Goal: Ask a question

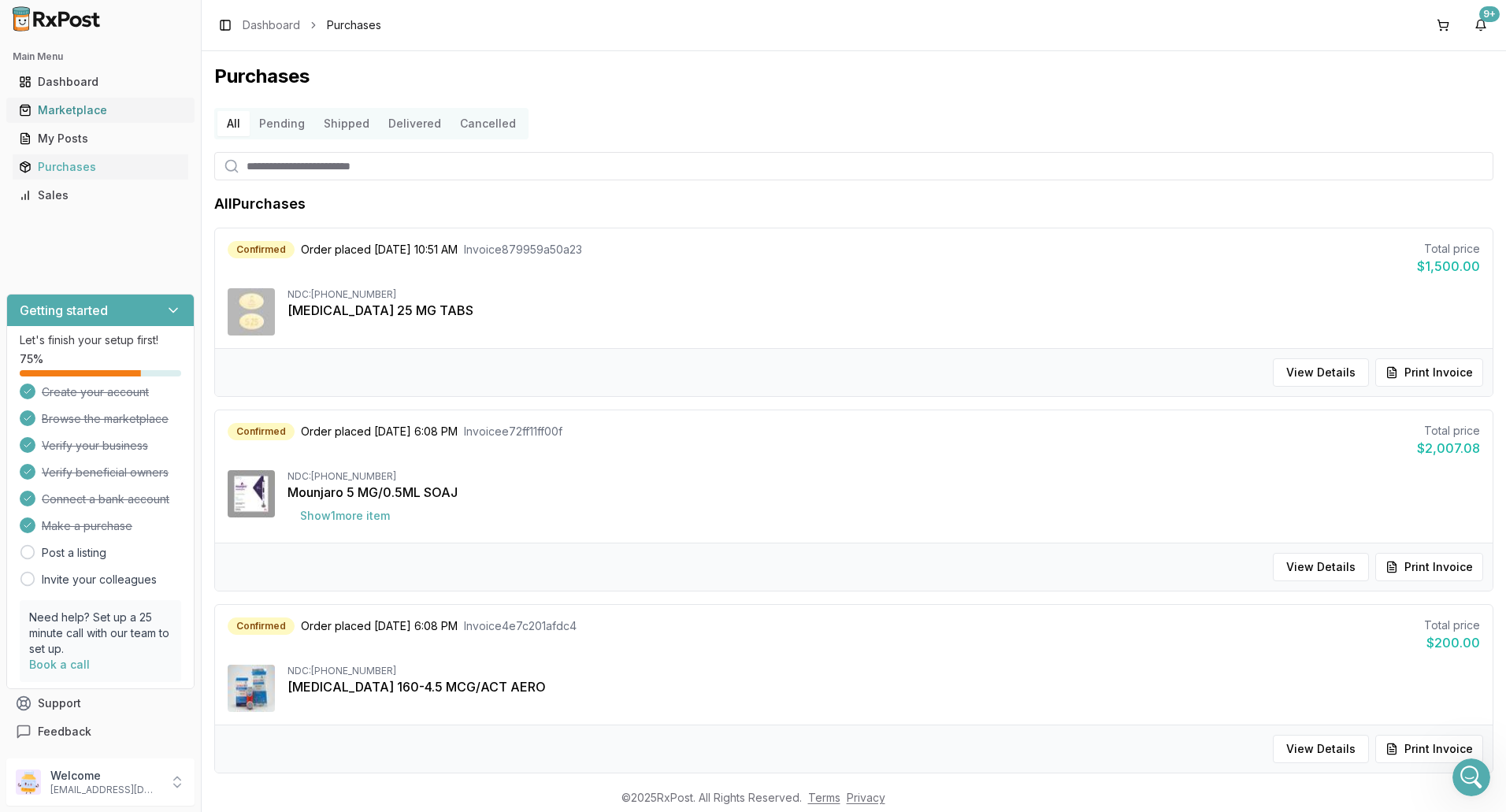
scroll to position [394, 0]
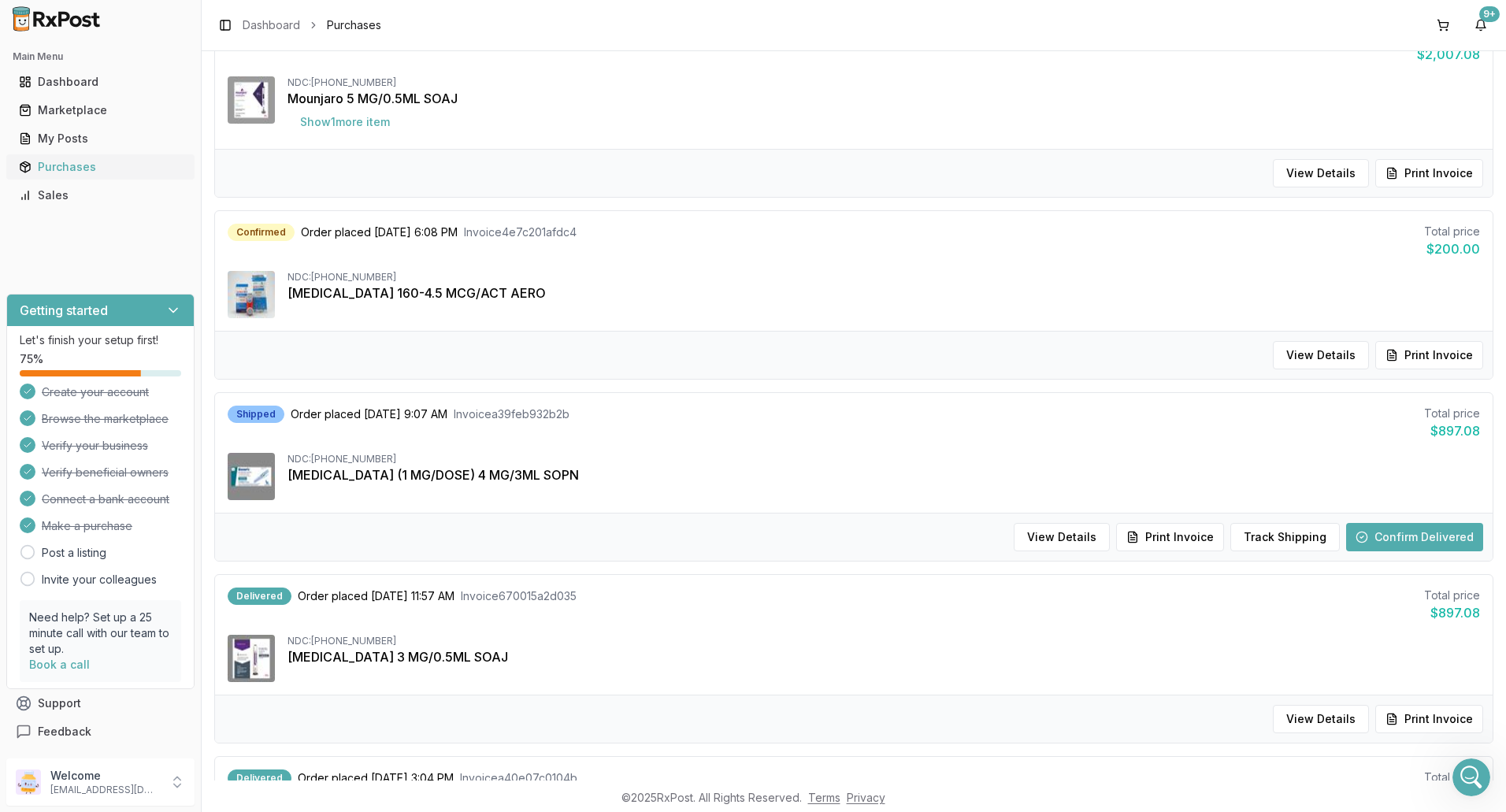
click at [58, 166] on div "Purchases" at bounding box center [100, 166] width 163 height 16
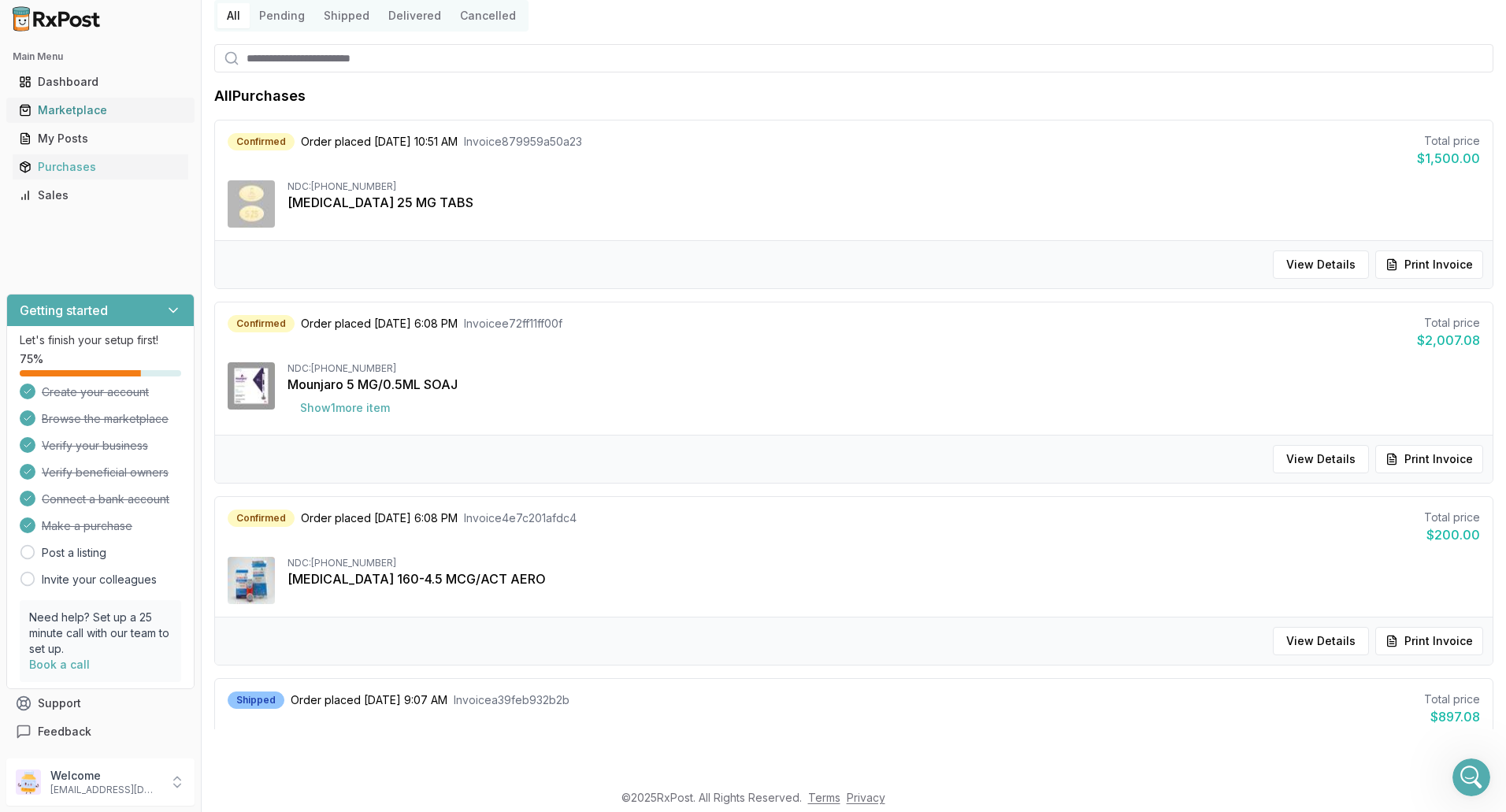
drag, startPoint x: 79, startPoint y: 109, endPoint x: 102, endPoint y: 109, distance: 23.0
click at [80, 109] on div "Marketplace" at bounding box center [100, 110] width 163 height 16
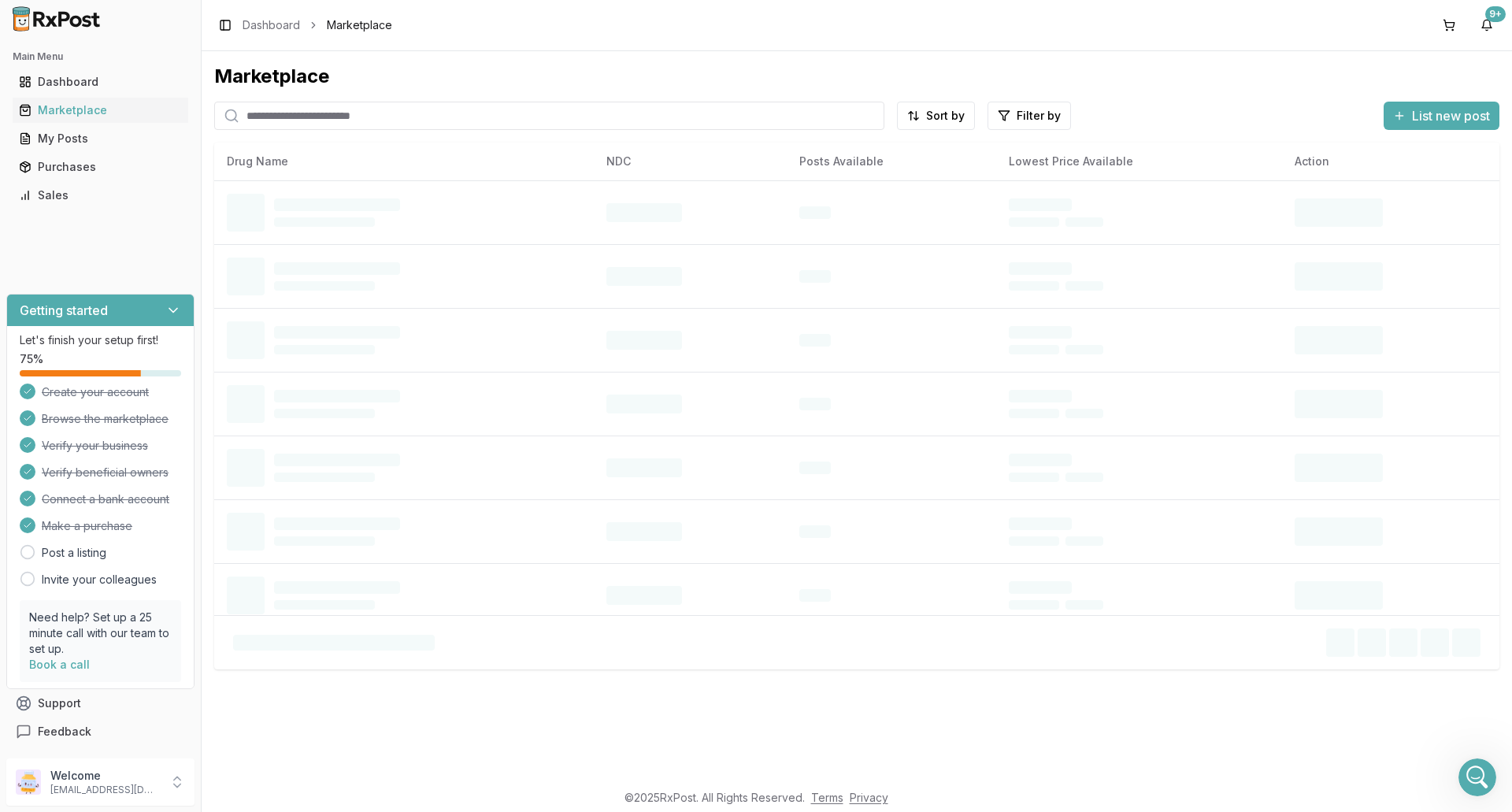
click at [289, 114] on input "search" at bounding box center [549, 116] width 670 height 29
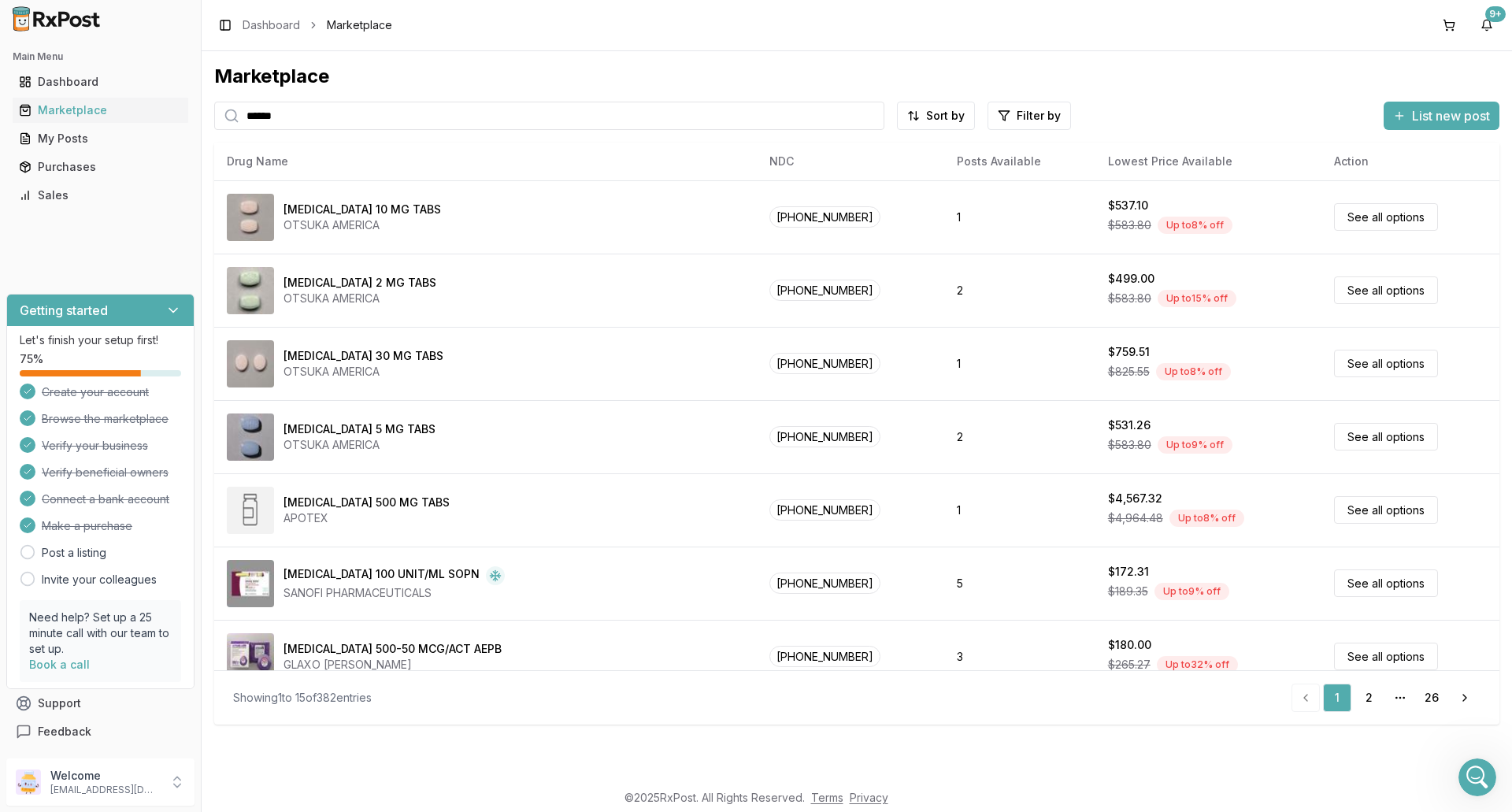
type input "******"
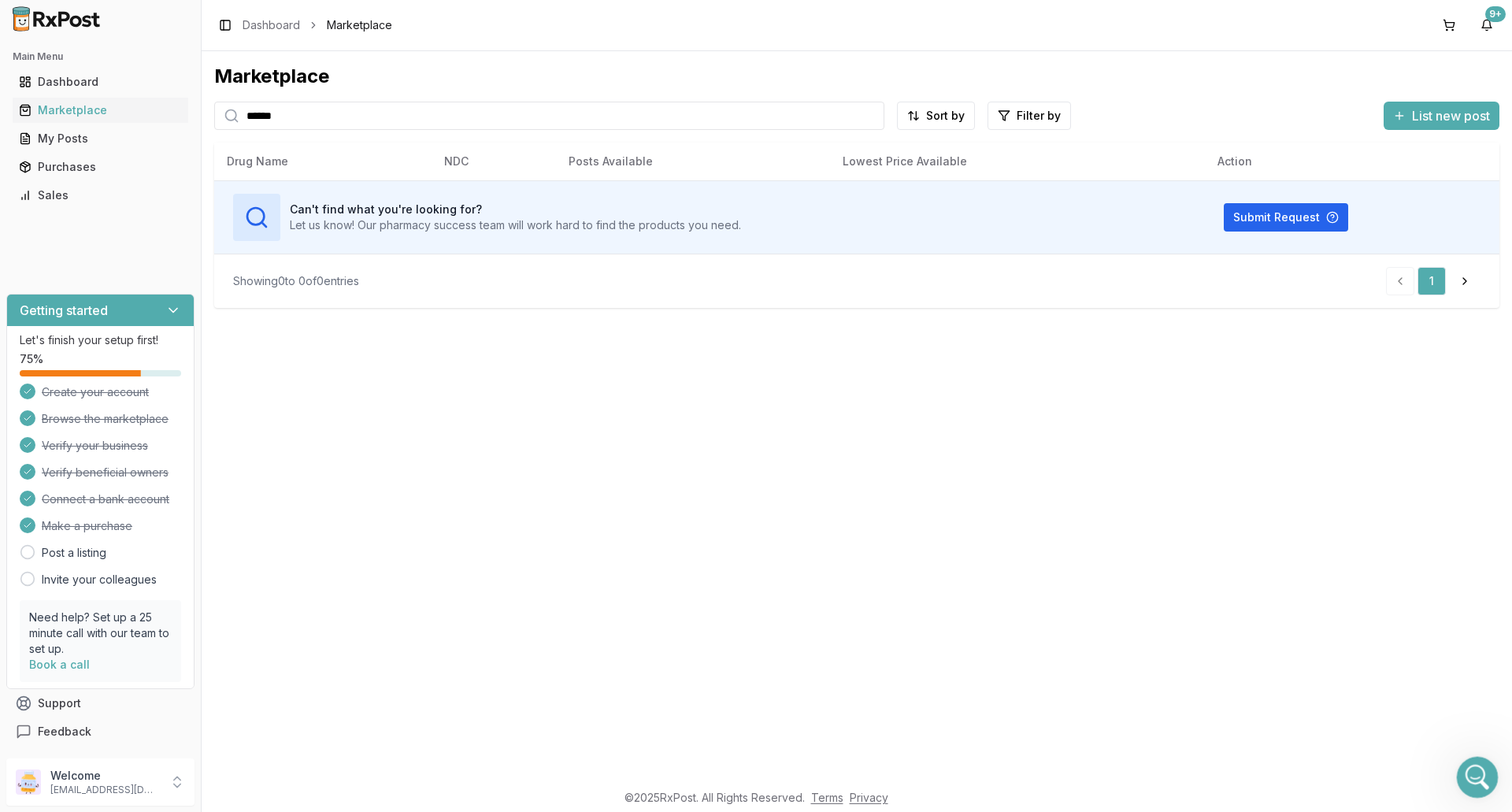
click at [1480, 773] on icon "Open Intercom Messenger" at bounding box center [1475, 775] width 26 height 26
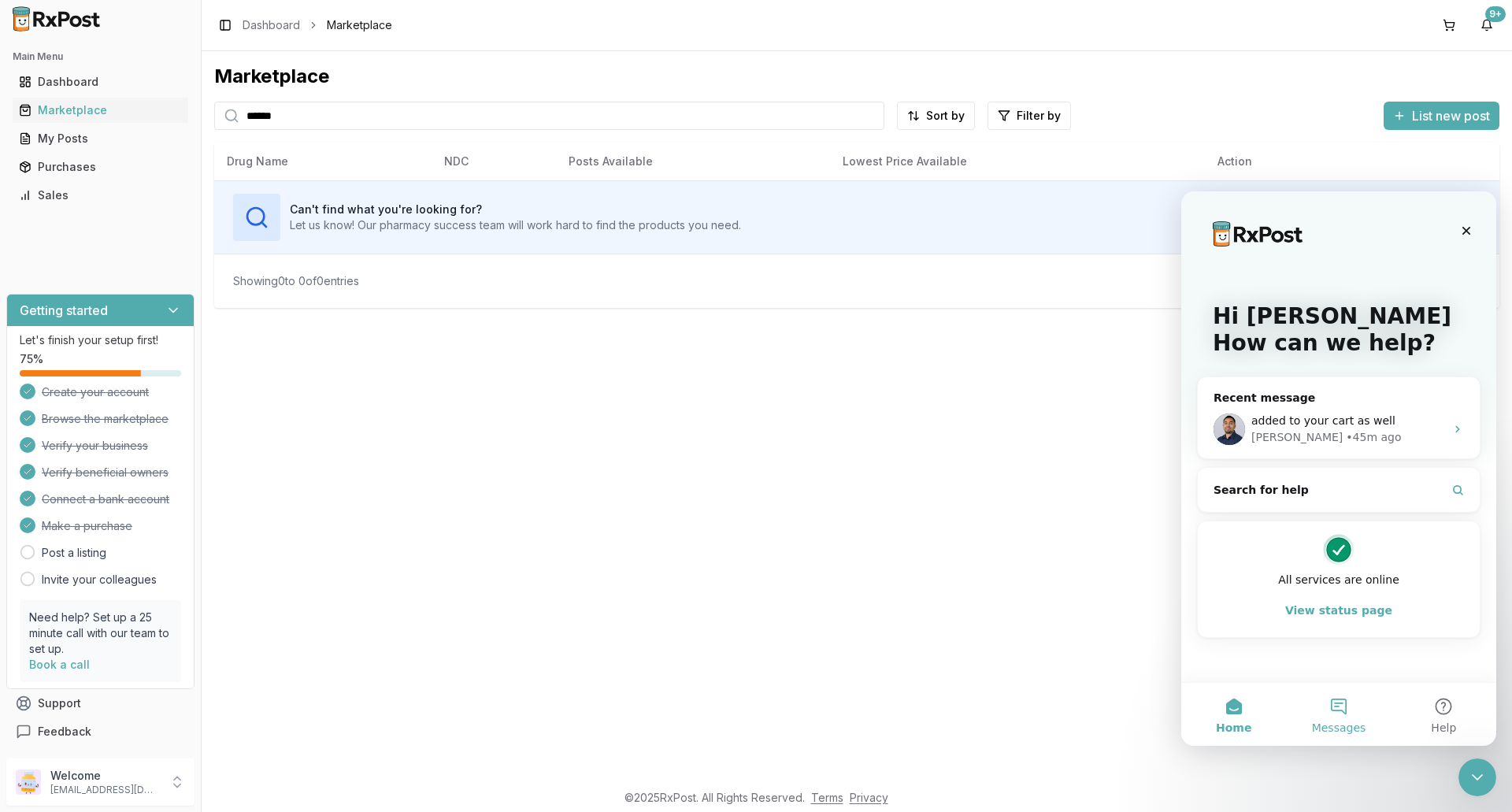
click at [1340, 719] on button "Messages" at bounding box center [1338, 714] width 104 height 63
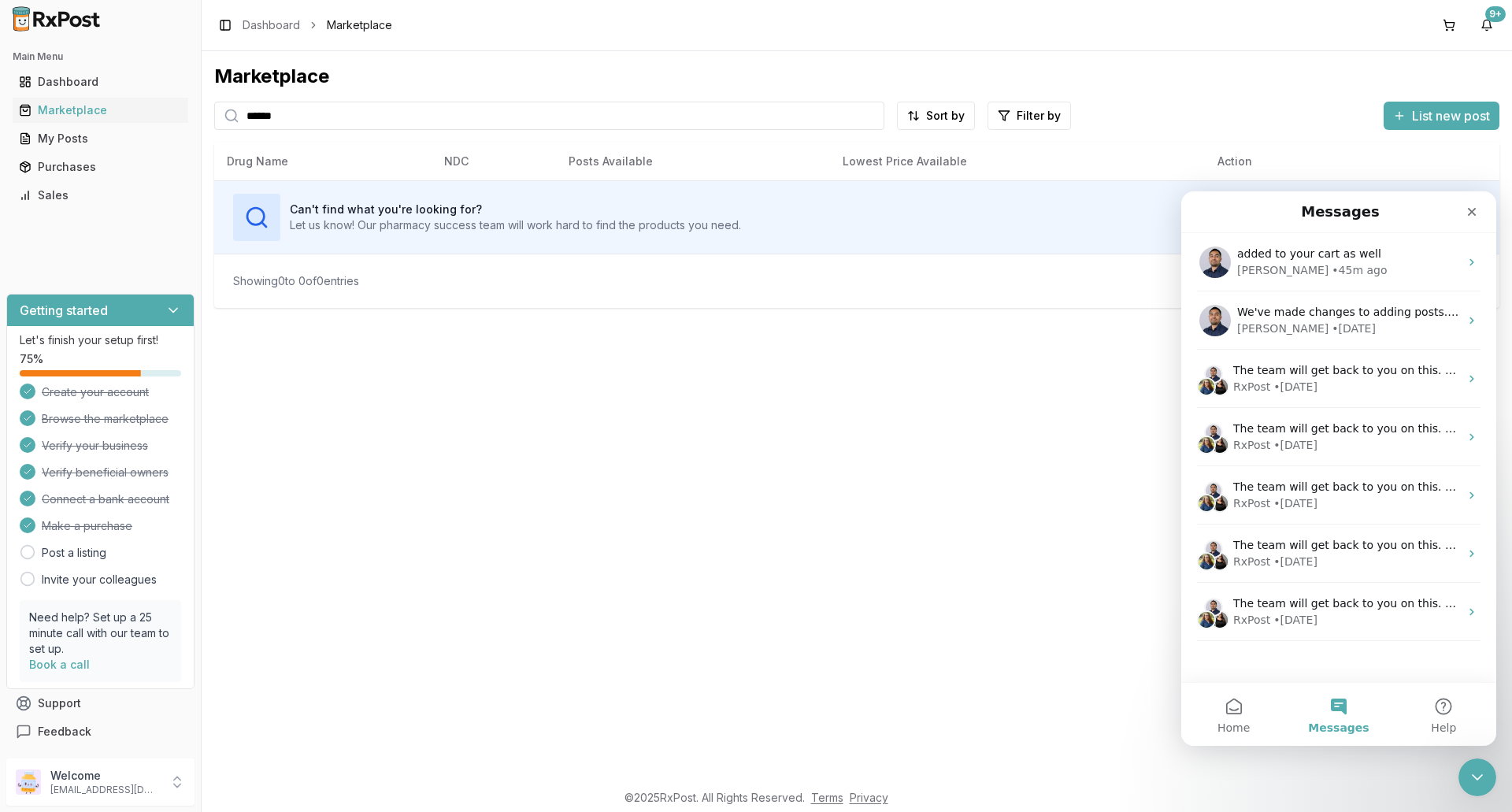
click at [1279, 671] on div "added to your cart as well [PERSON_NAME] • 45m ago We've made changes to adding…" at bounding box center [1338, 457] width 315 height 449
click at [1249, 661] on div "added to your cart as well [PERSON_NAME] • 45m ago We've made changes to adding…" at bounding box center [1338, 457] width 315 height 449
click at [1234, 722] on span "Home" at bounding box center [1234, 728] width 32 height 11
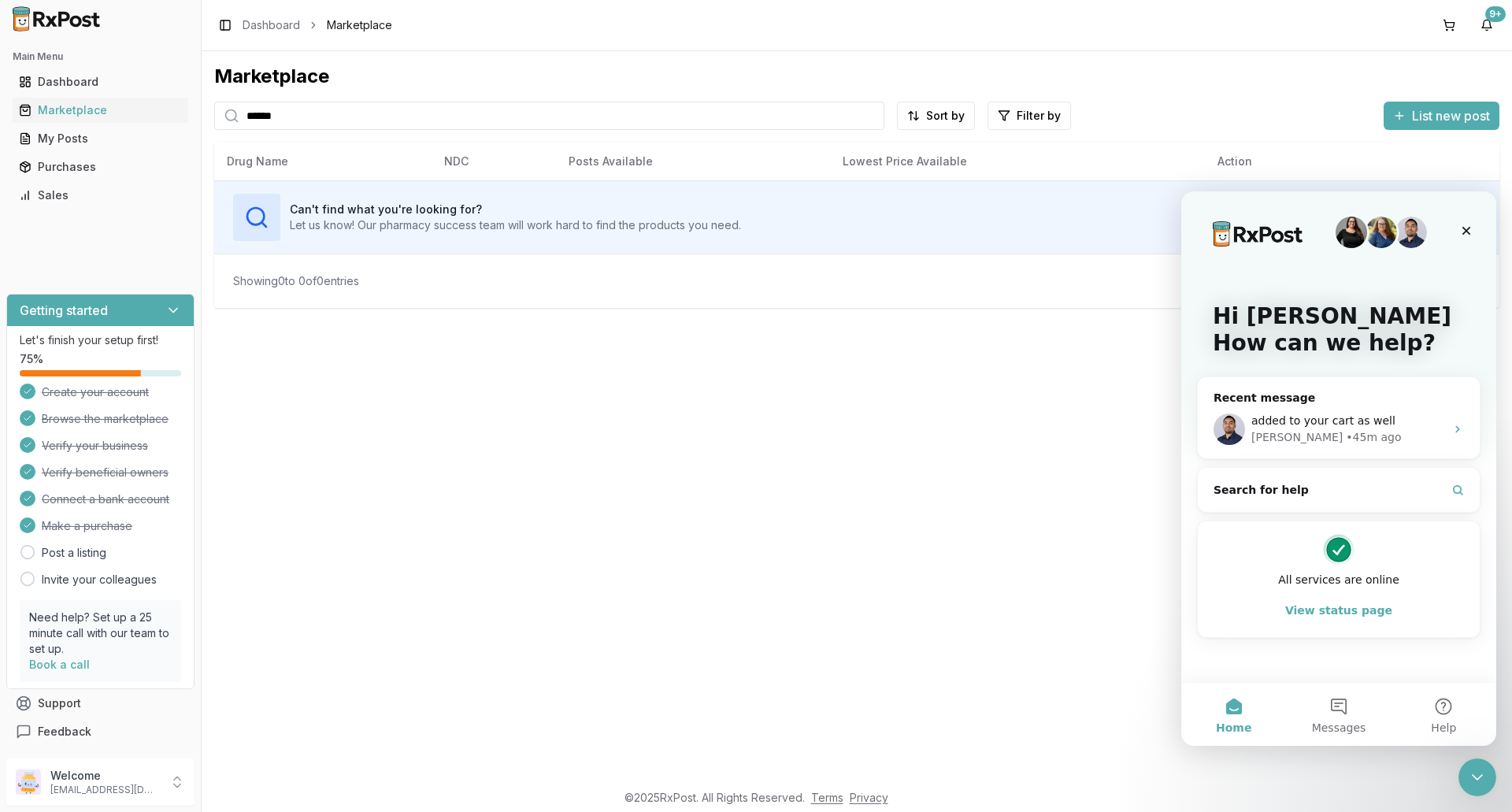
click at [1253, 671] on div "Hi [PERSON_NAME] 👋 How can we help? Recent message added to your cart as well […" at bounding box center [1338, 437] width 315 height 491
click at [1283, 412] on div "added to your cart as well [PERSON_NAME] • 45m ago" at bounding box center [1338, 429] width 282 height 58
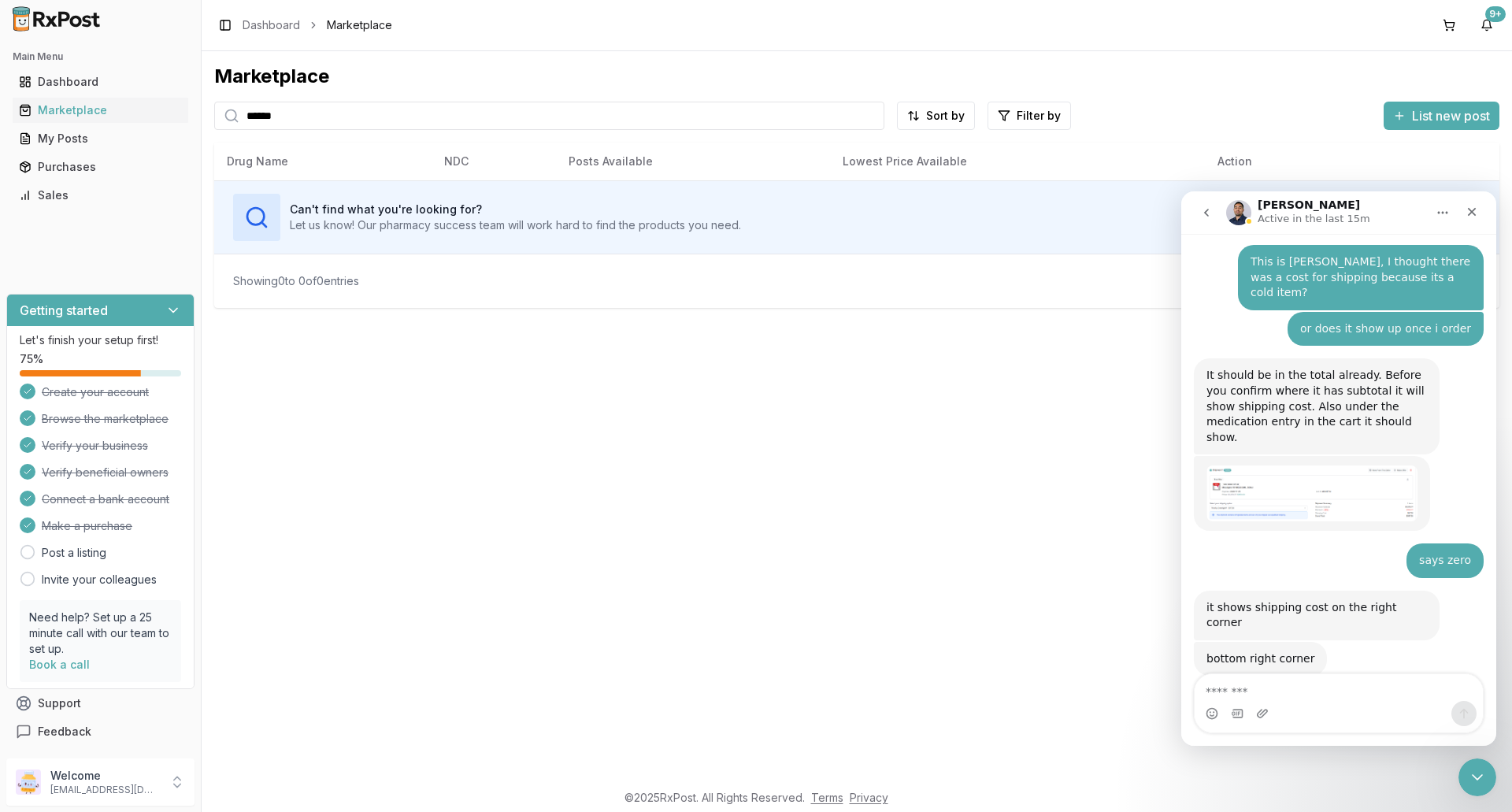
scroll to position [12272, 0]
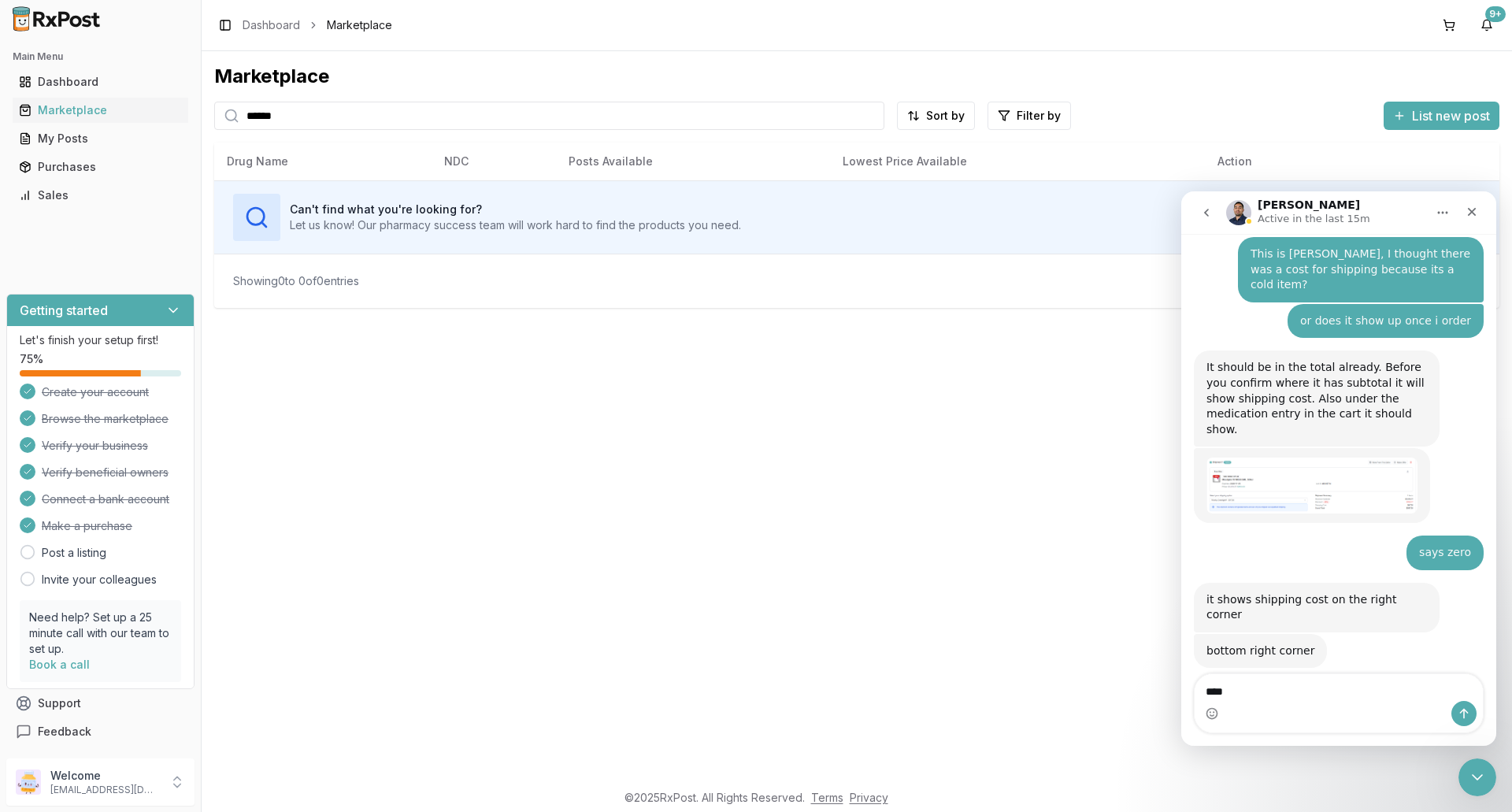
type textarea "*****"
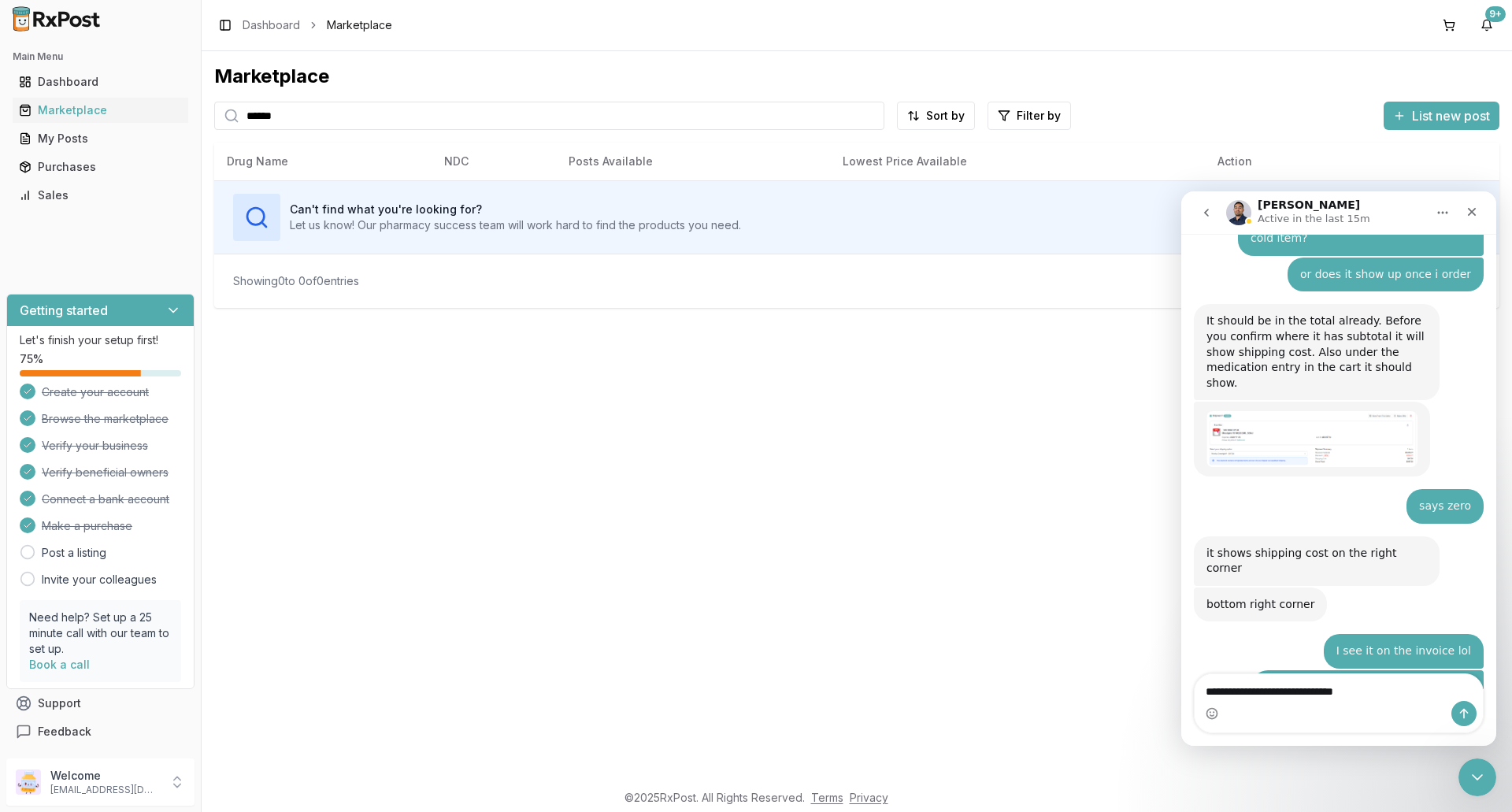
type textarea "**********"
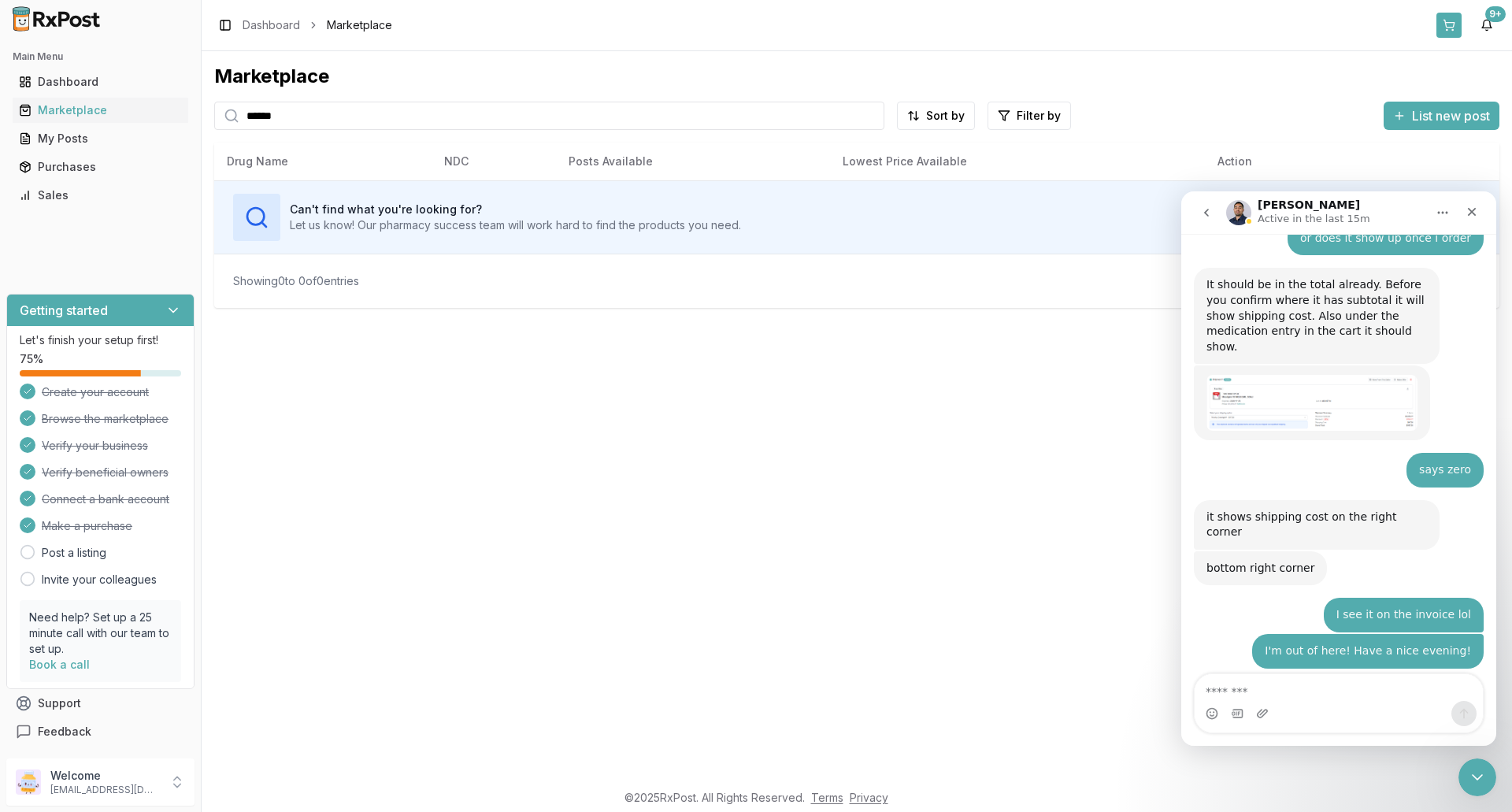
click at [1447, 21] on button at bounding box center [1448, 25] width 25 height 25
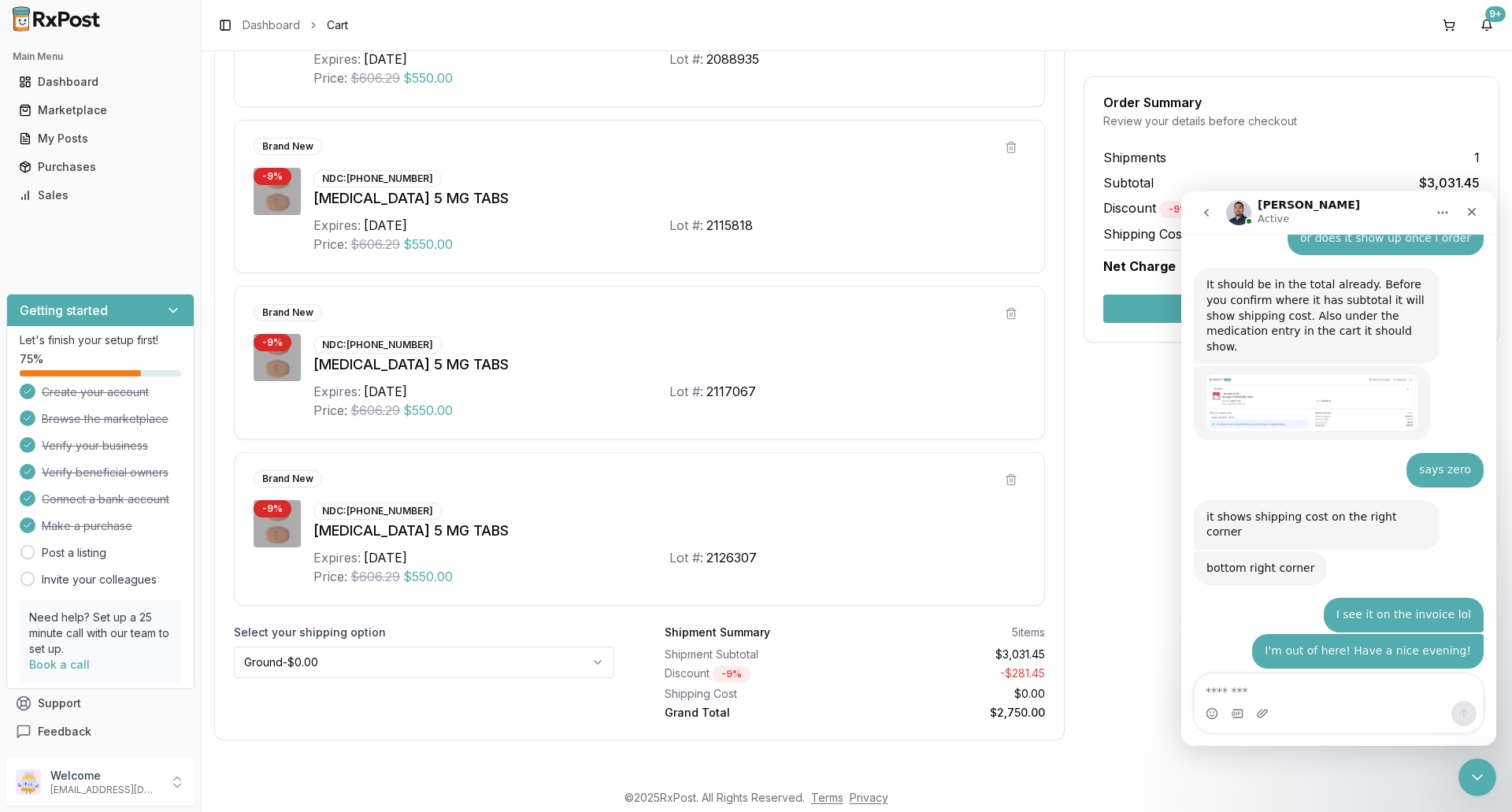
scroll to position [634, 0]
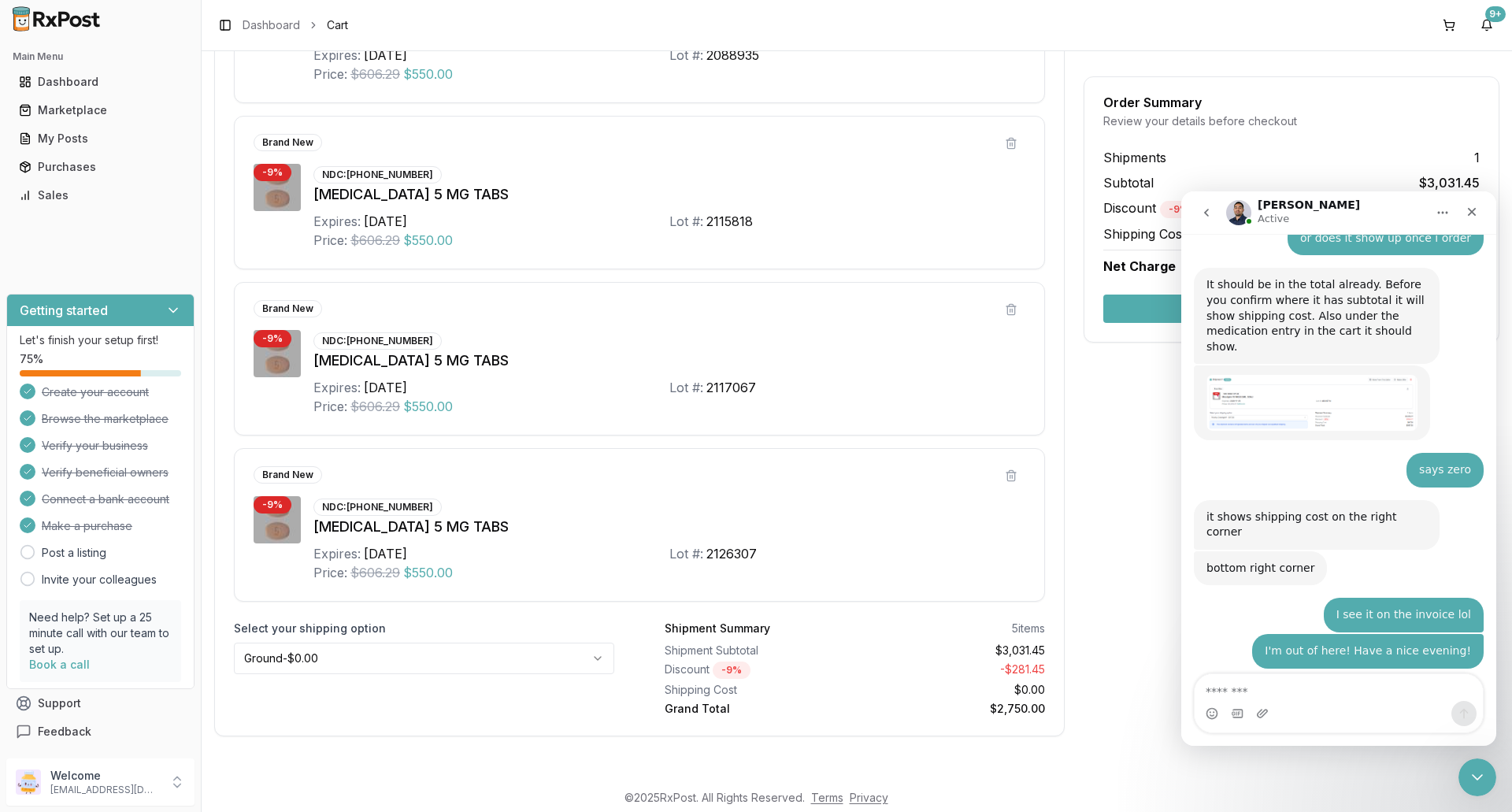
click at [1439, 217] on icon "Home" at bounding box center [1443, 213] width 13 height 13
click at [113, 254] on div "Main Menu Dashboard Marketplace My Posts Purchases Sales Getting started Let's …" at bounding box center [100, 395] width 201 height 714
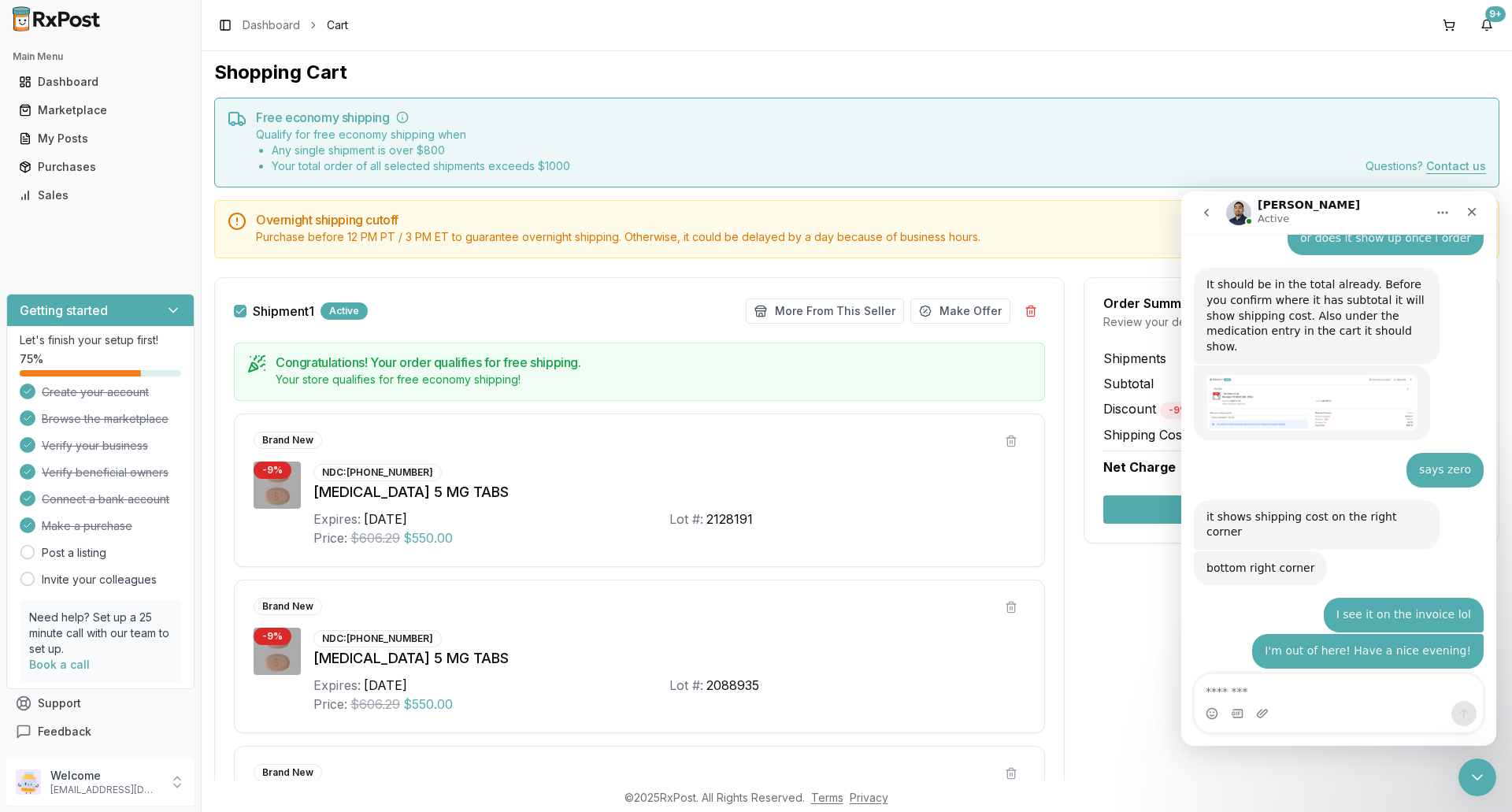
scroll to position [0, 0]
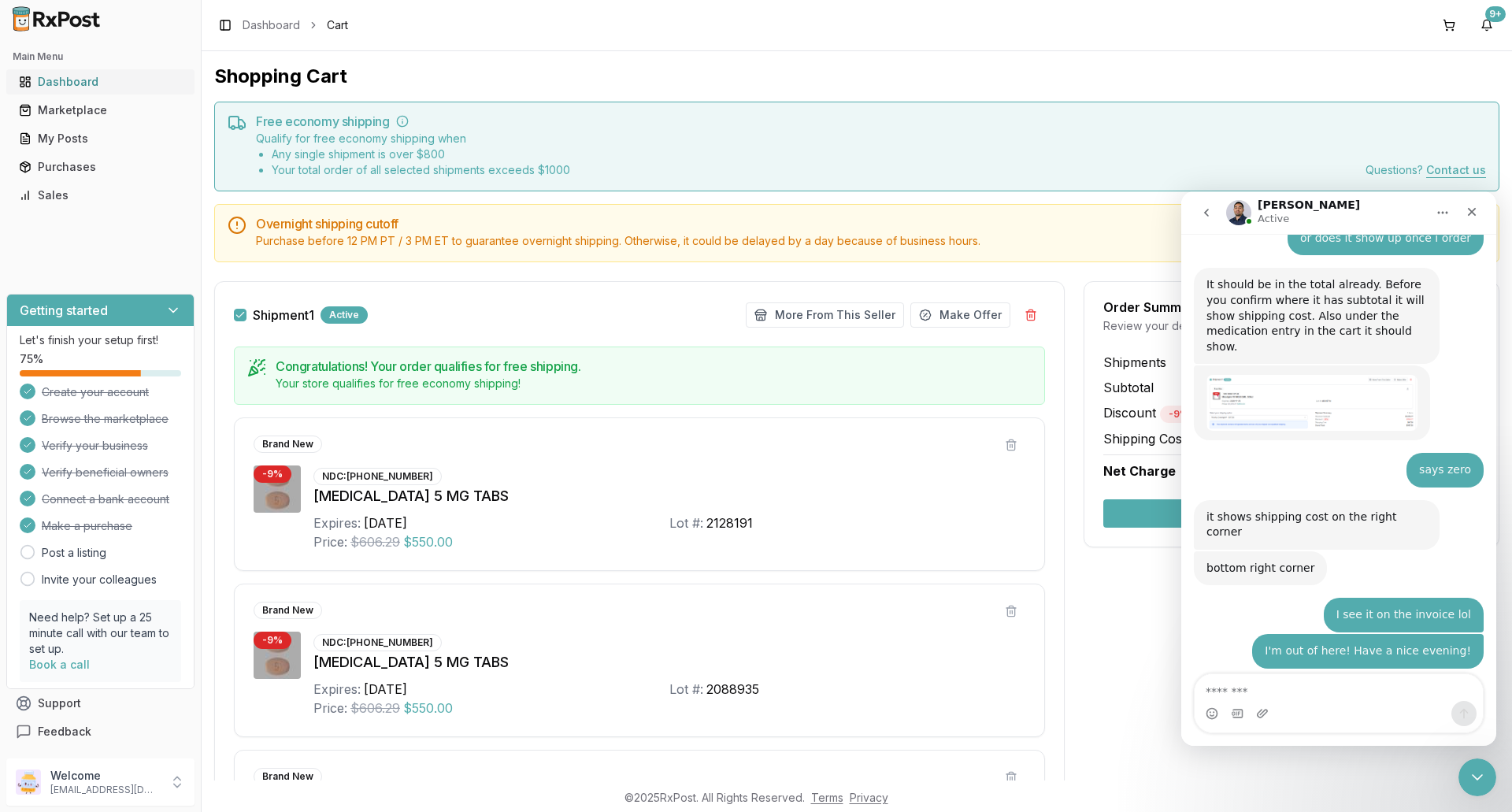
click at [82, 79] on div "Dashboard" at bounding box center [100, 81] width 163 height 16
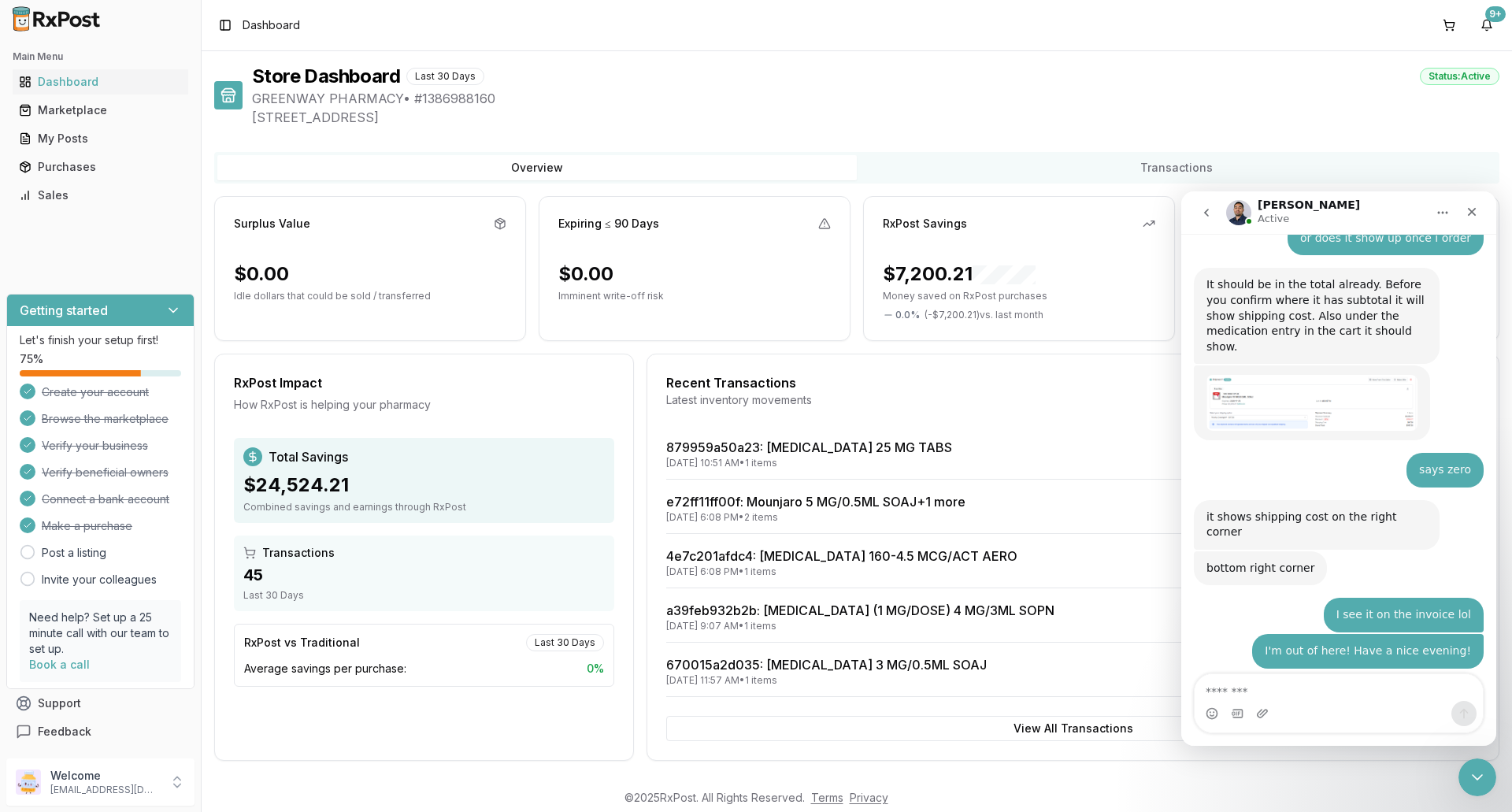
scroll to position [12452, 0]
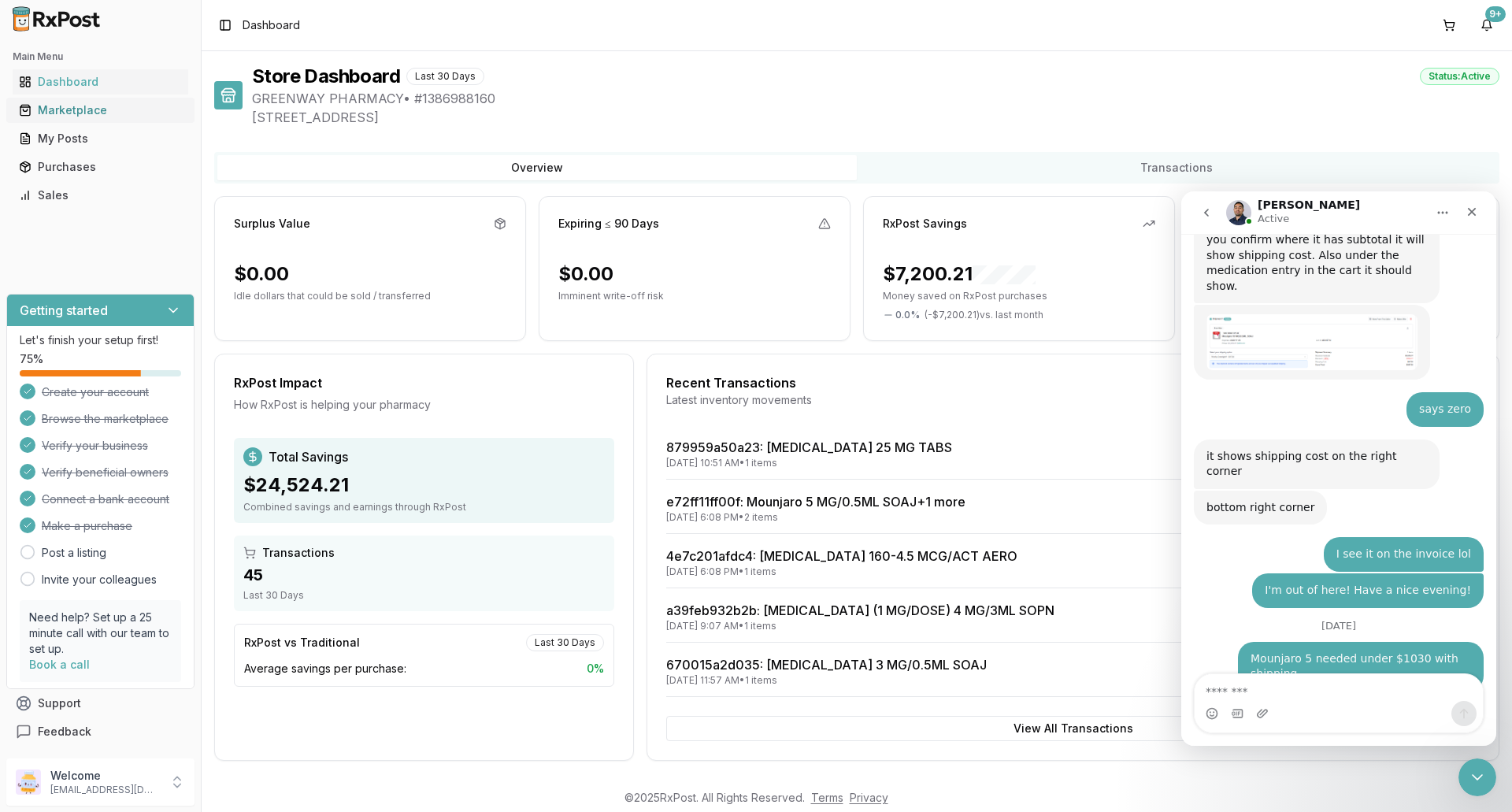
click at [64, 114] on div "Marketplace" at bounding box center [100, 110] width 163 height 16
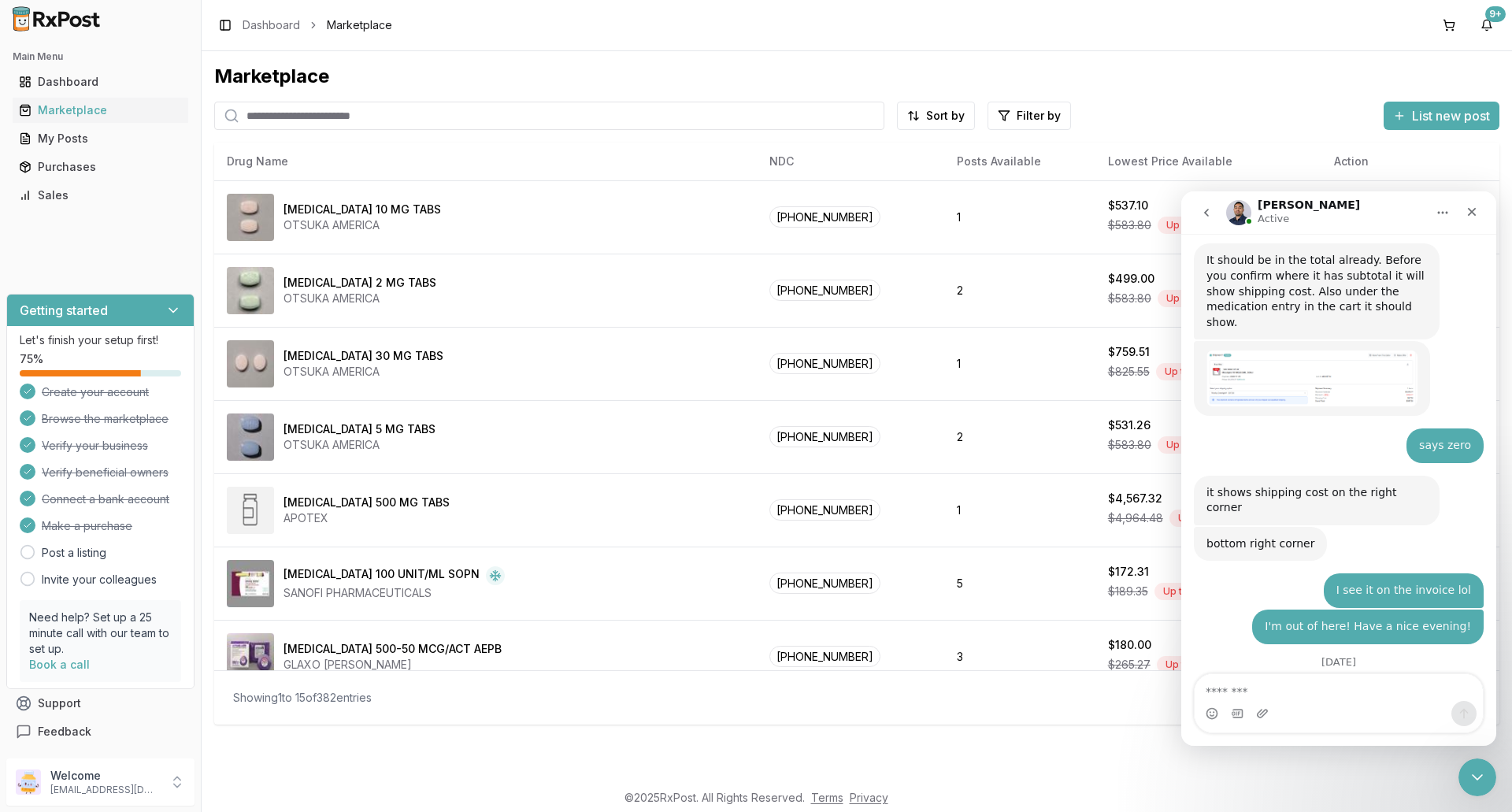
scroll to position [12475, 0]
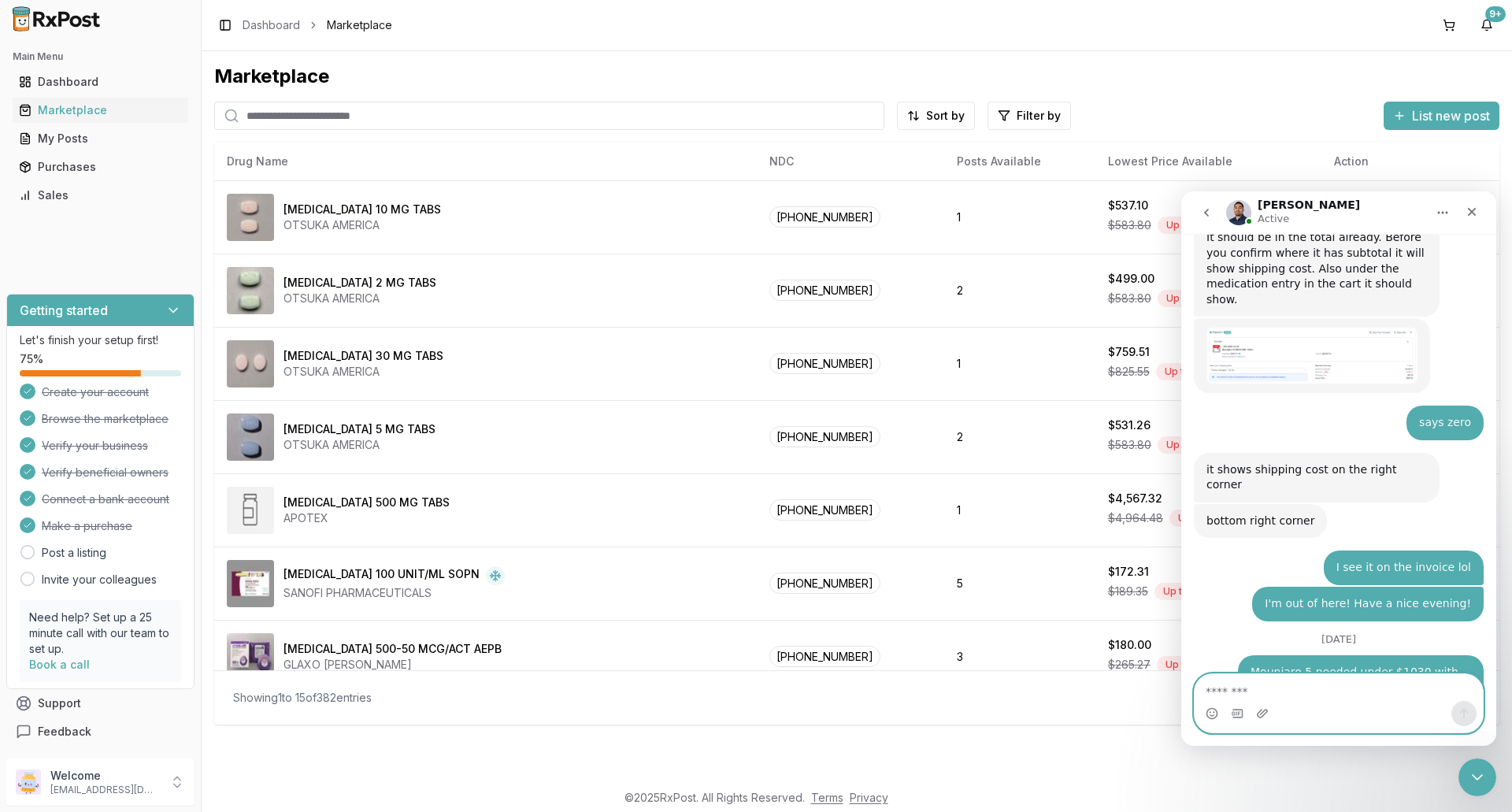
click at [1261, 689] on textarea "Message…" at bounding box center [1339, 687] width 289 height 27
type textarea "**********"
click at [1468, 713] on icon "Send a message…" at bounding box center [1464, 714] width 13 height 13
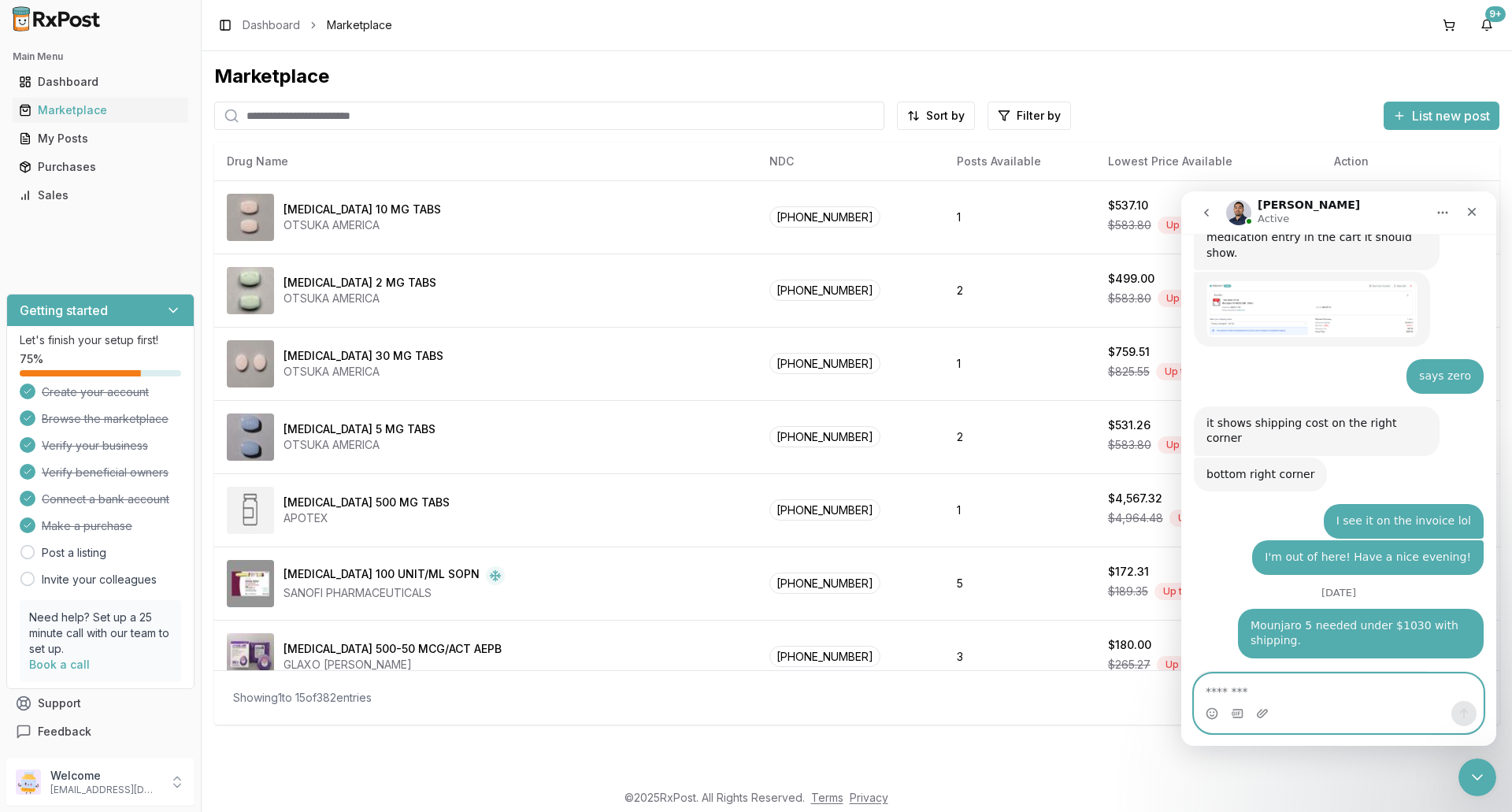
scroll to position [12582, 0]
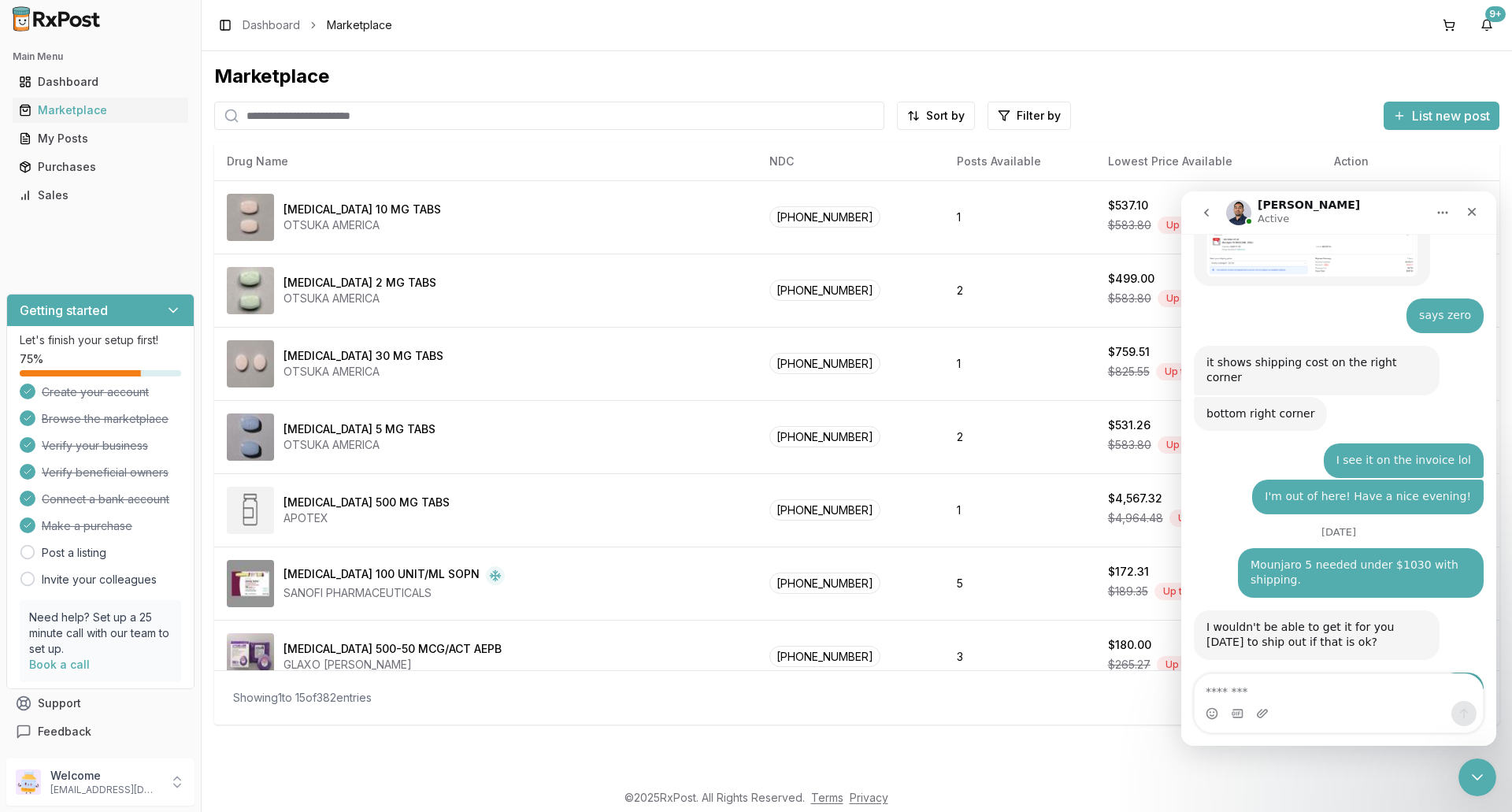
drag, startPoint x: 1350, startPoint y: 219, endPoint x: 1394, endPoint y: 215, distance: 44.2
click at [1394, 215] on div "[PERSON_NAME] Active" at bounding box center [1326, 213] width 200 height 28
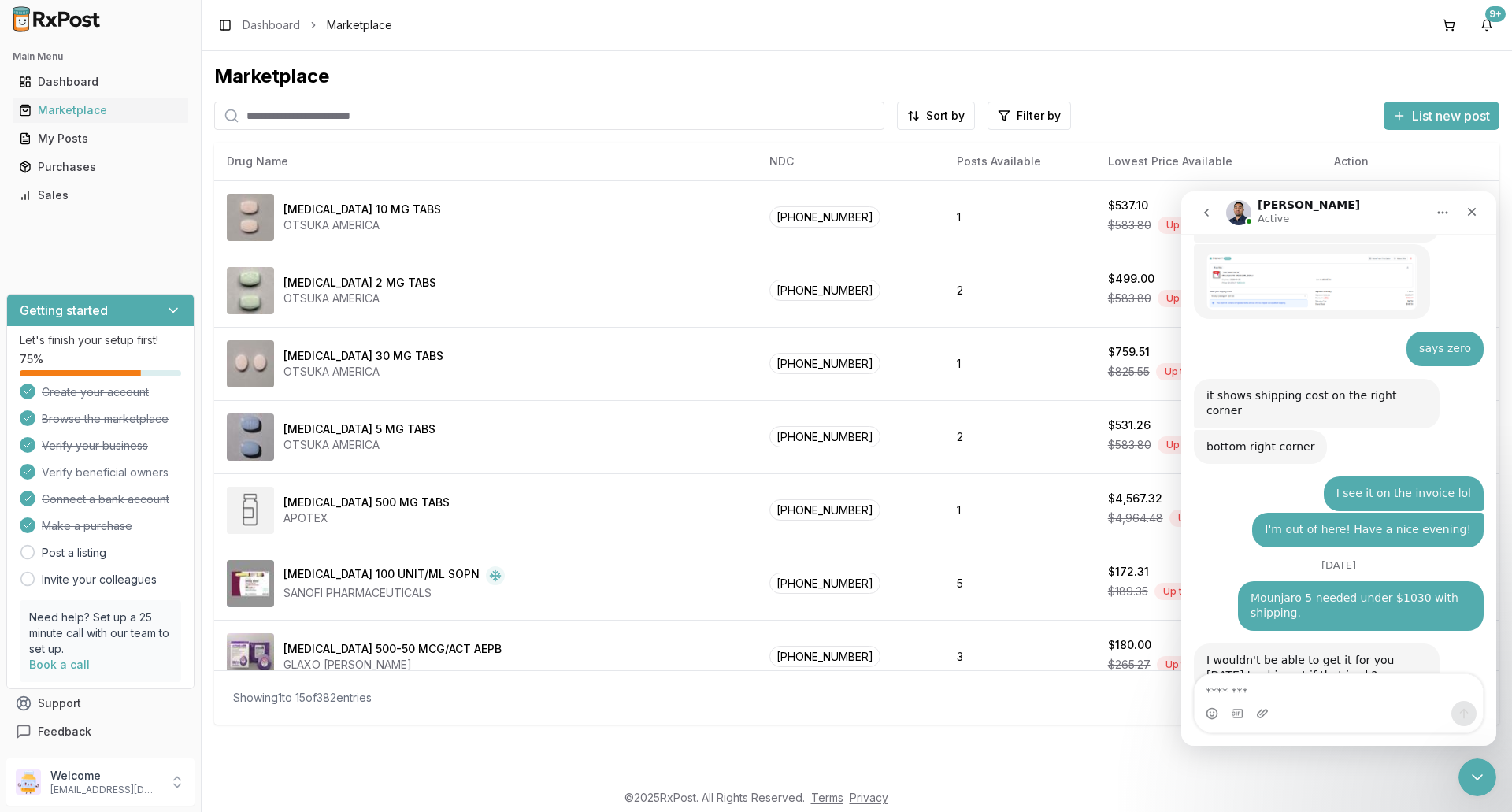
scroll to position [12604, 0]
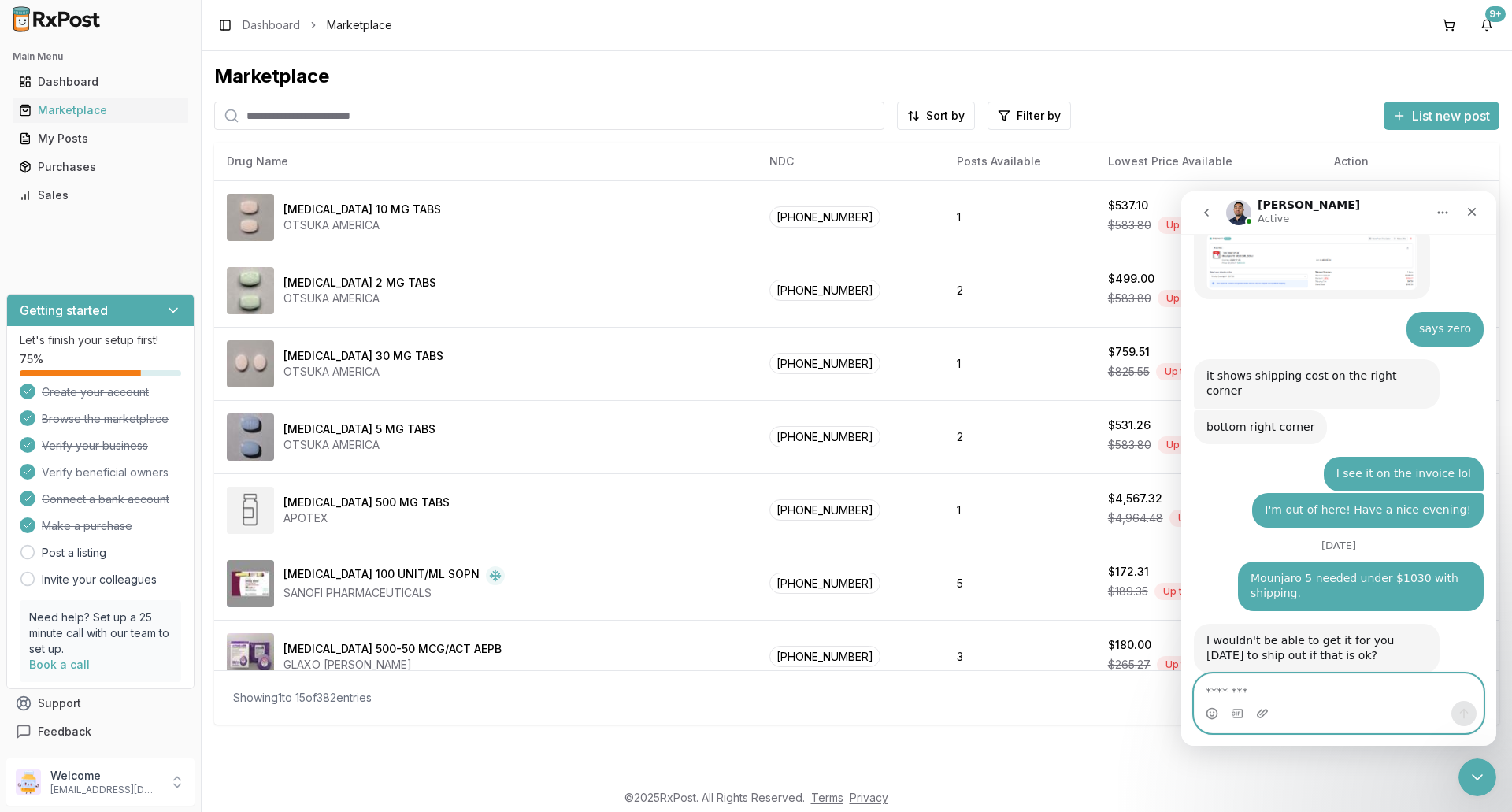
click at [1296, 693] on textarea "Message…" at bounding box center [1339, 687] width 289 height 27
type textarea "******"
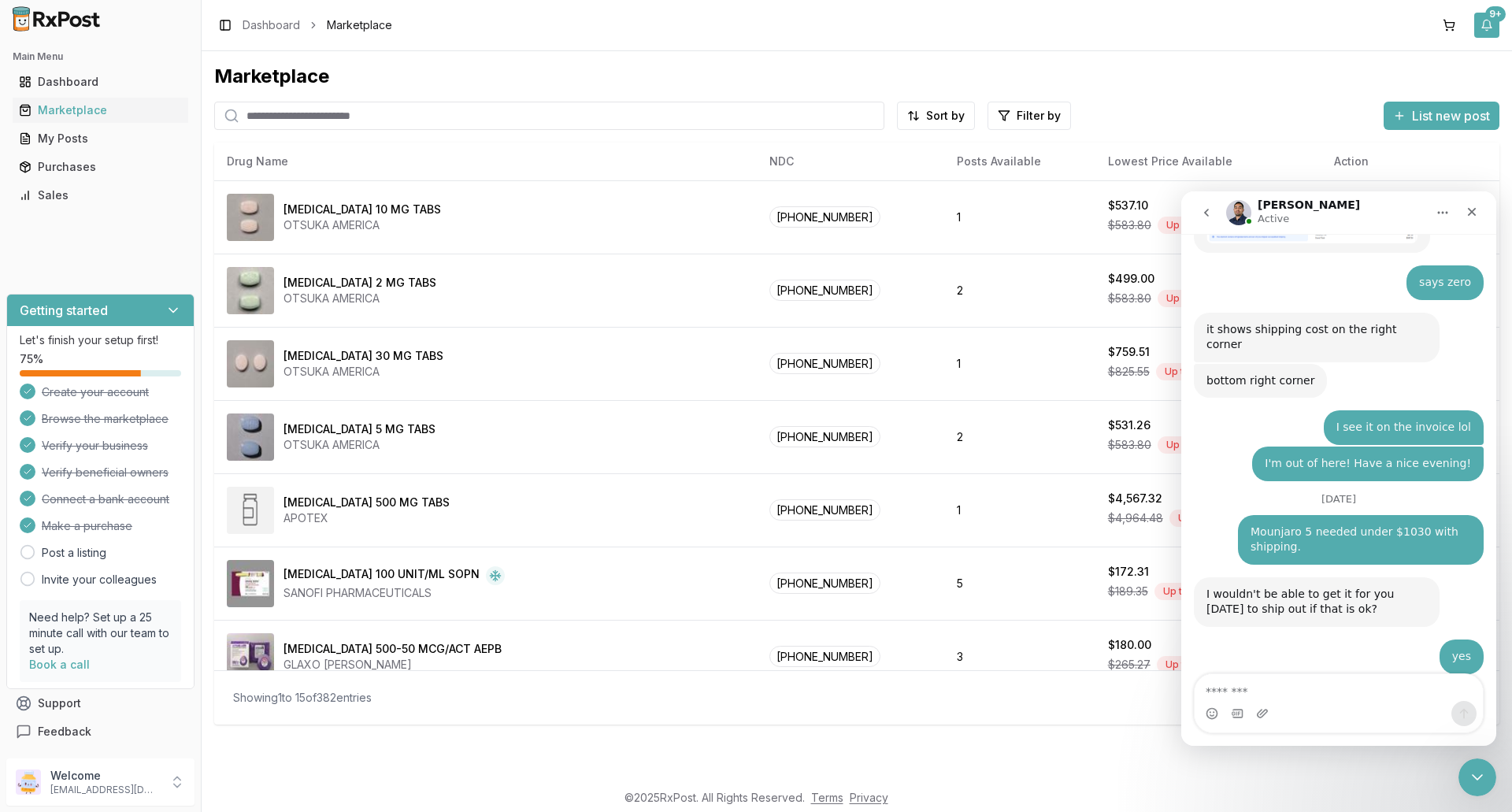
click at [1487, 18] on div "9+" at bounding box center [1495, 14] width 20 height 16
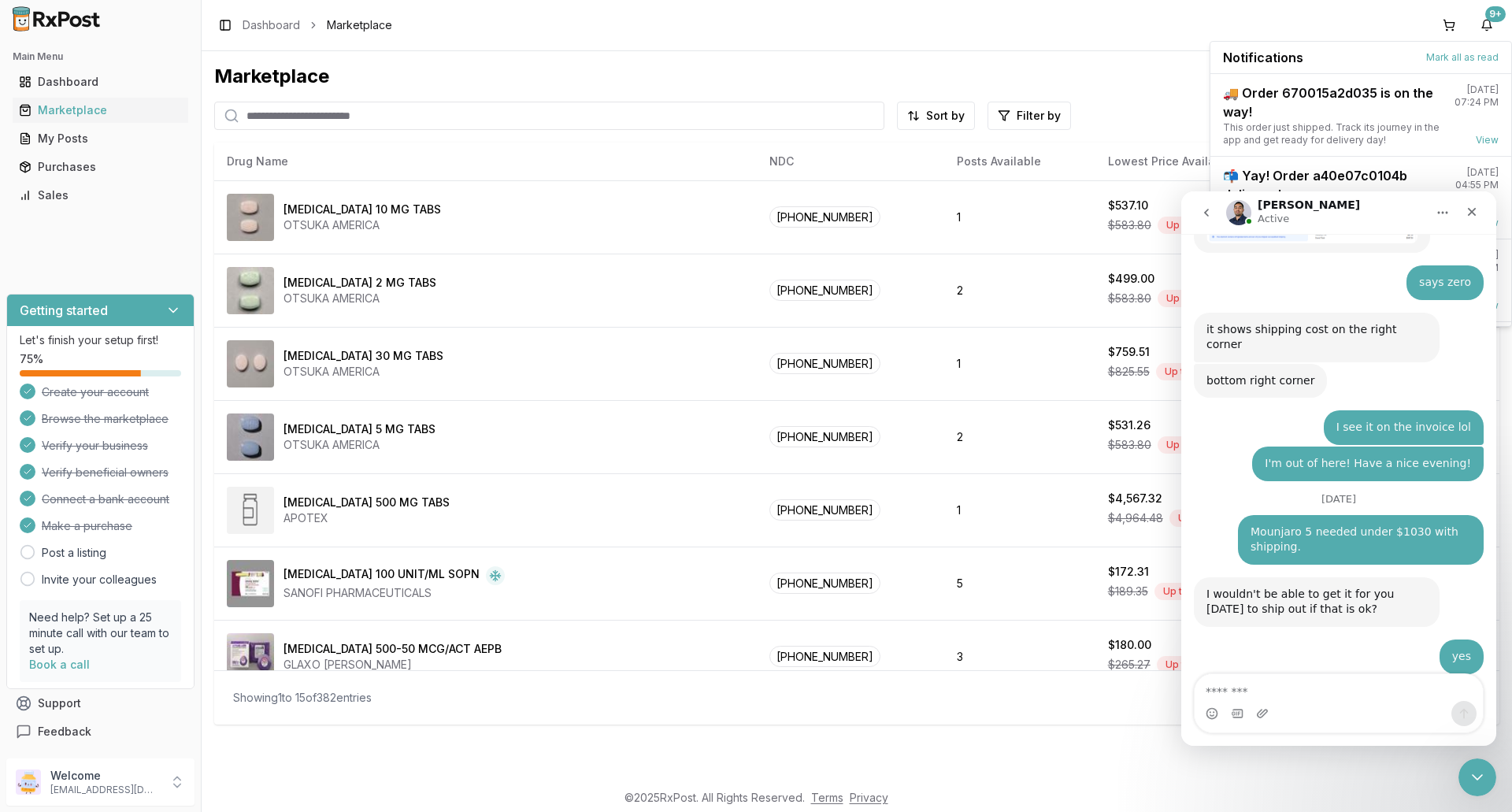
click at [1355, 27] on div "Toggle Sidebar Dashboard Marketplace 9+" at bounding box center [856, 25] width 1310 height 51
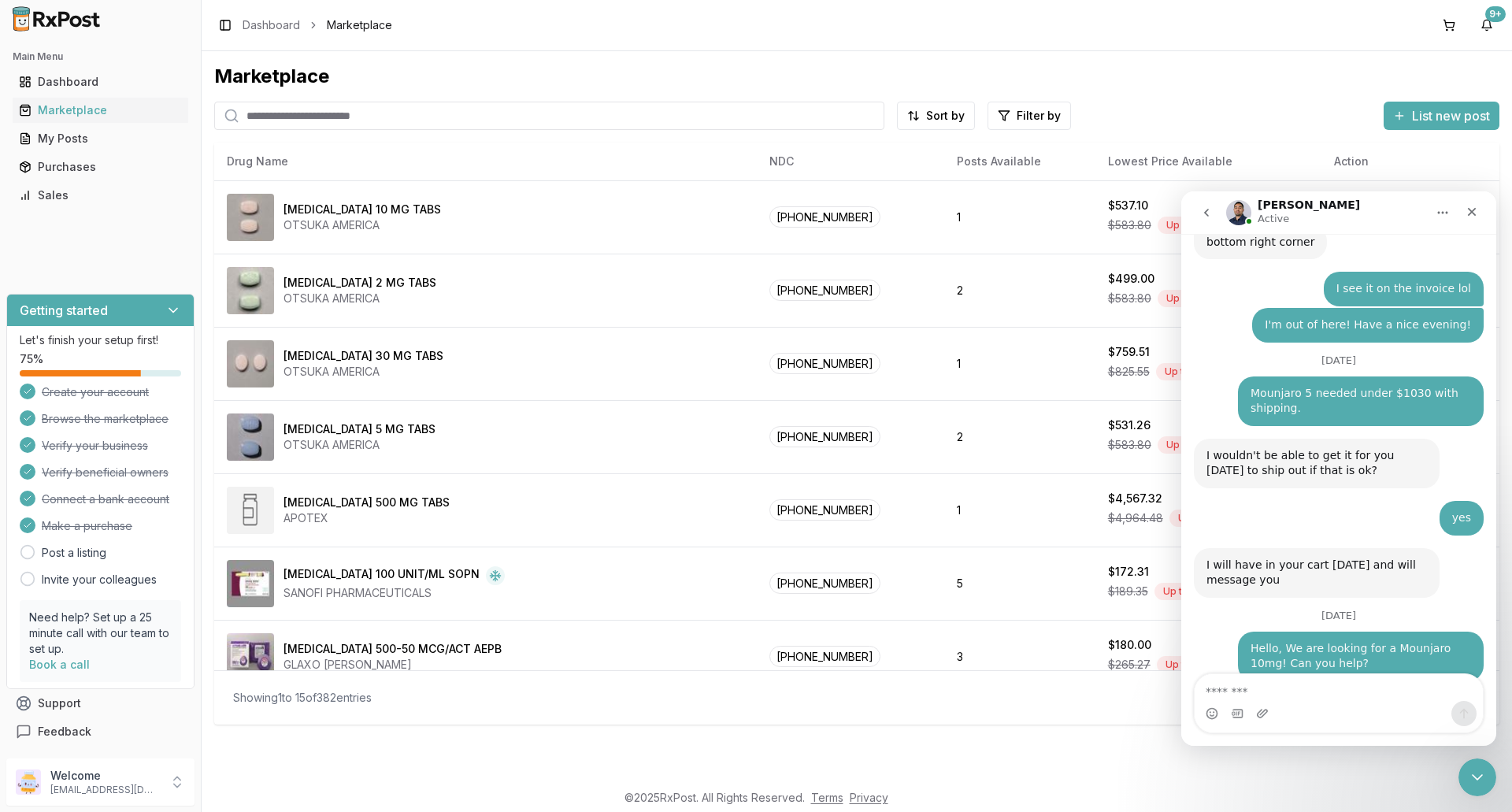
scroll to position [12813, 0]
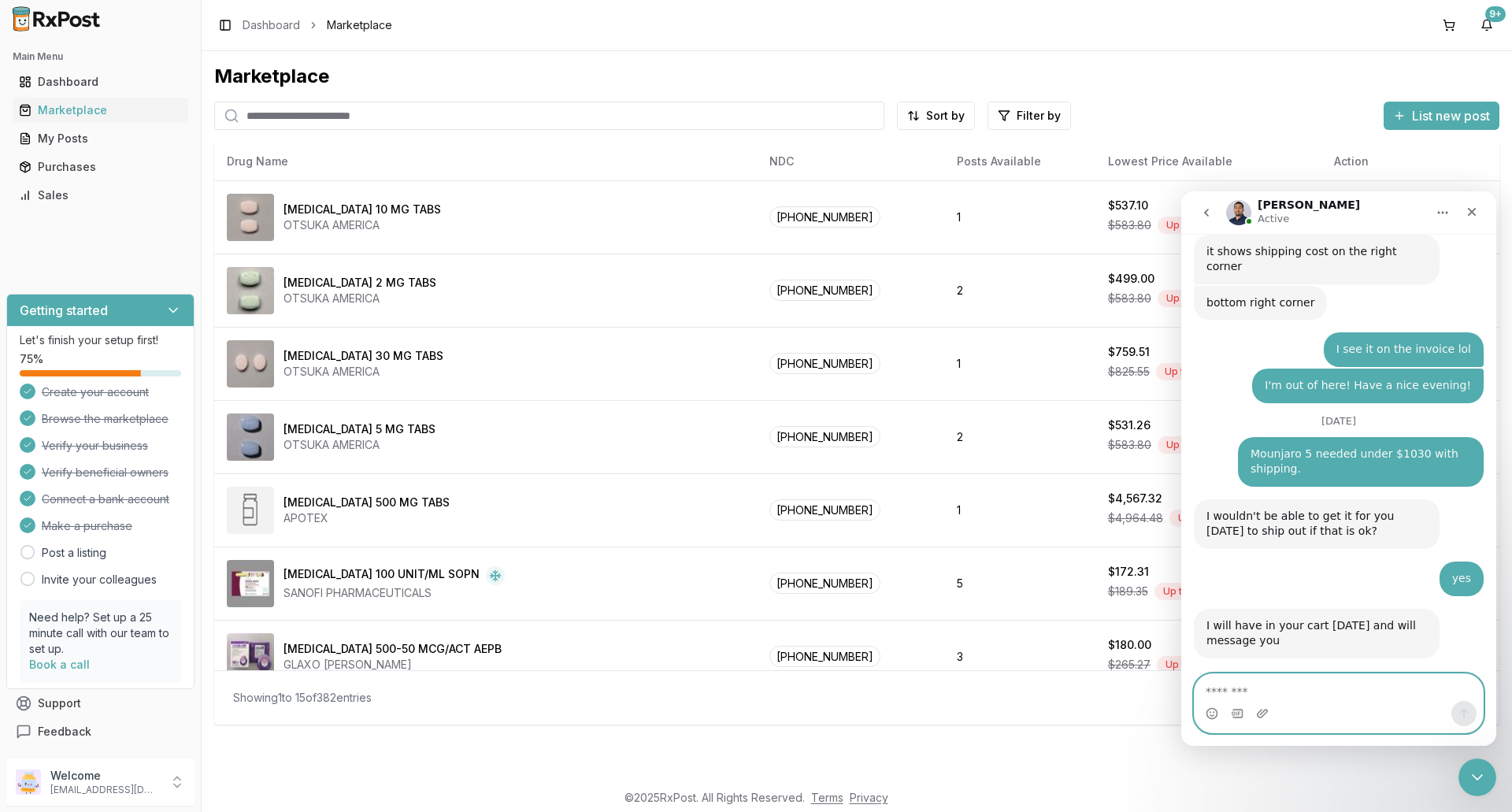
click at [1261, 678] on textarea "Message…" at bounding box center [1339, 687] width 289 height 27
type textarea "***"
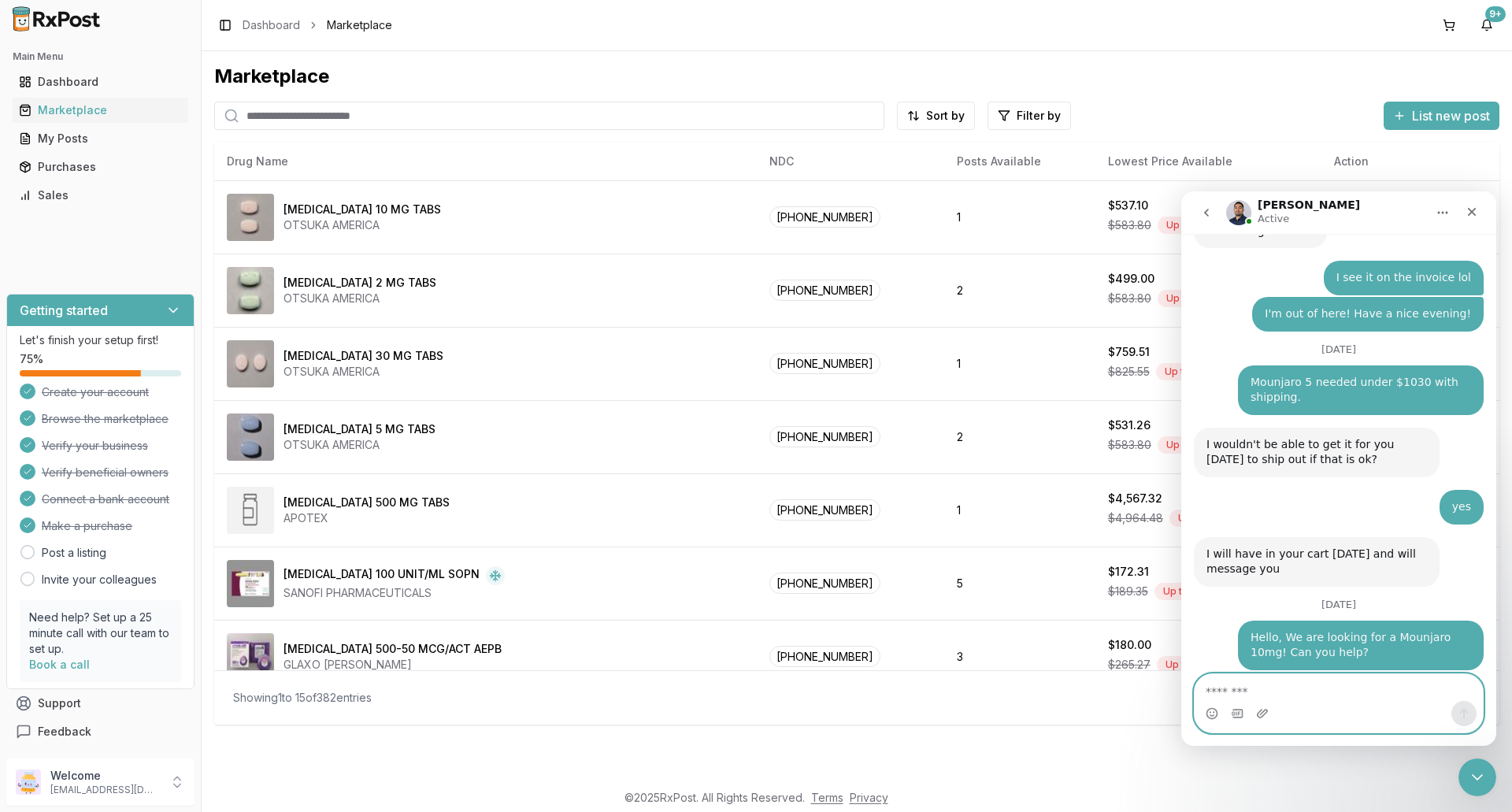
scroll to position [12943, 0]
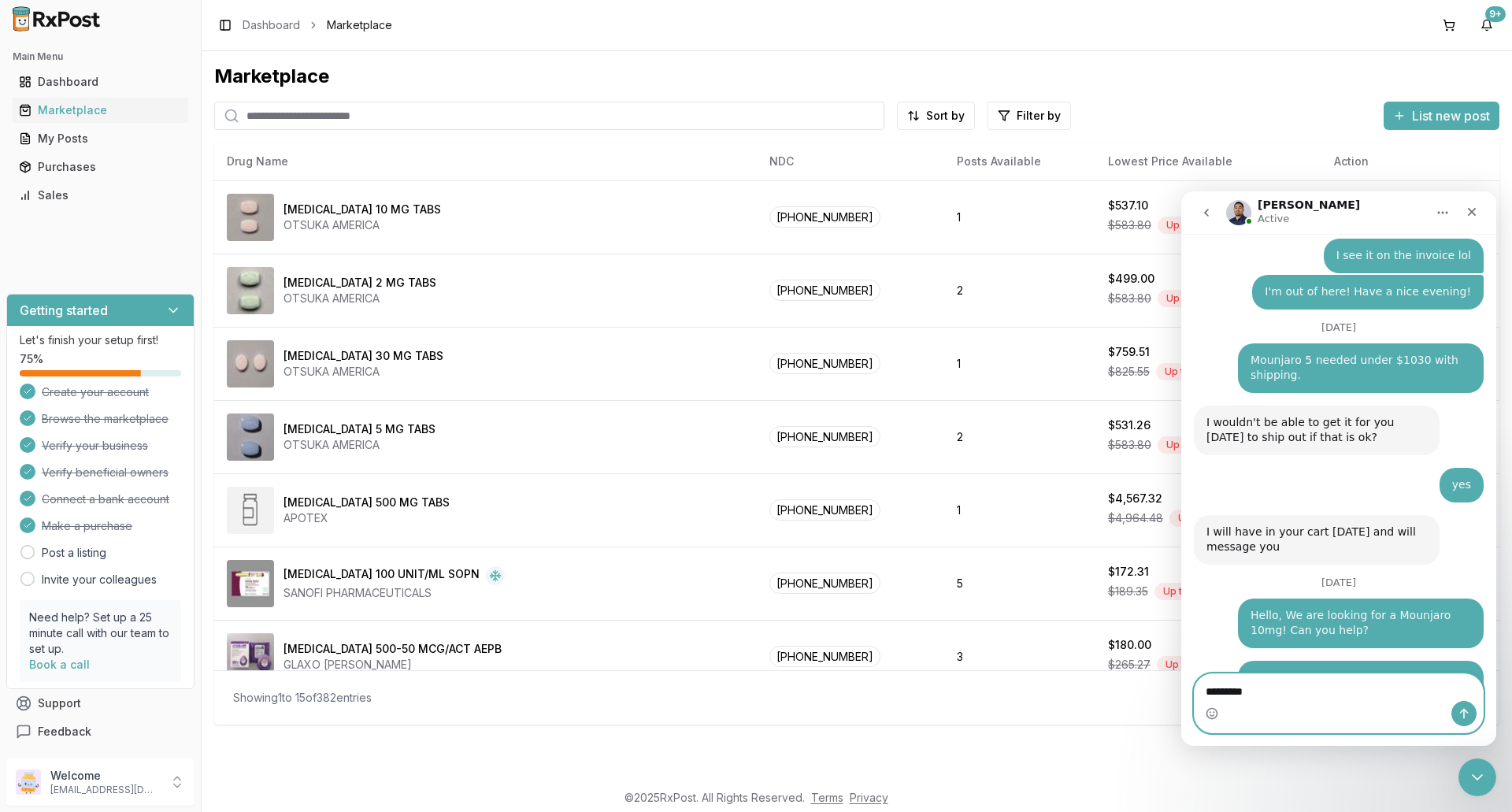
type textarea "**********"
